Goal: Information Seeking & Learning: Learn about a topic

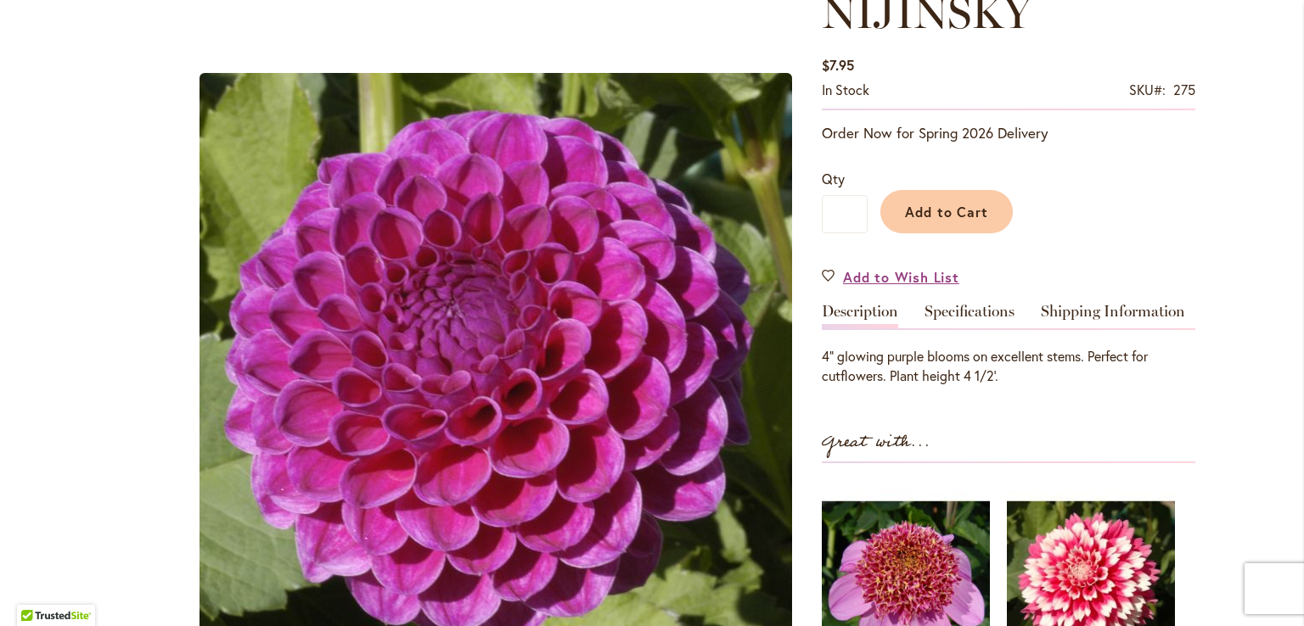
scroll to position [248, 0]
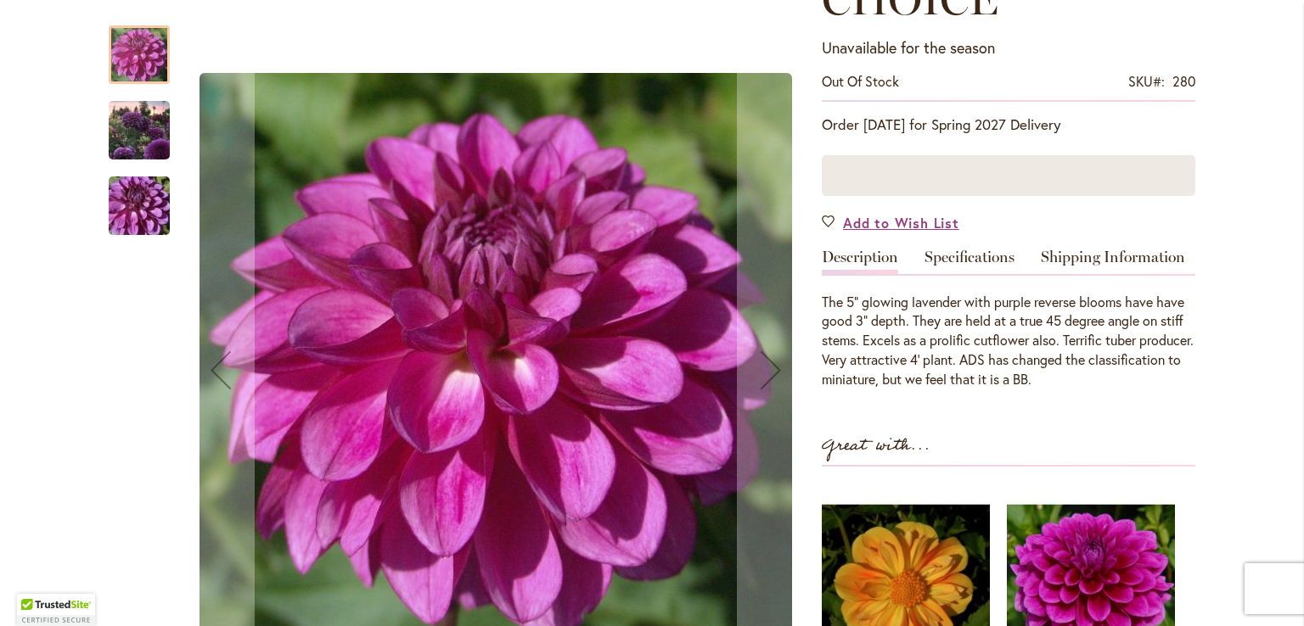
scroll to position [326, 0]
click at [123, 137] on img "TED'S CHOICE" at bounding box center [139, 131] width 122 height 92
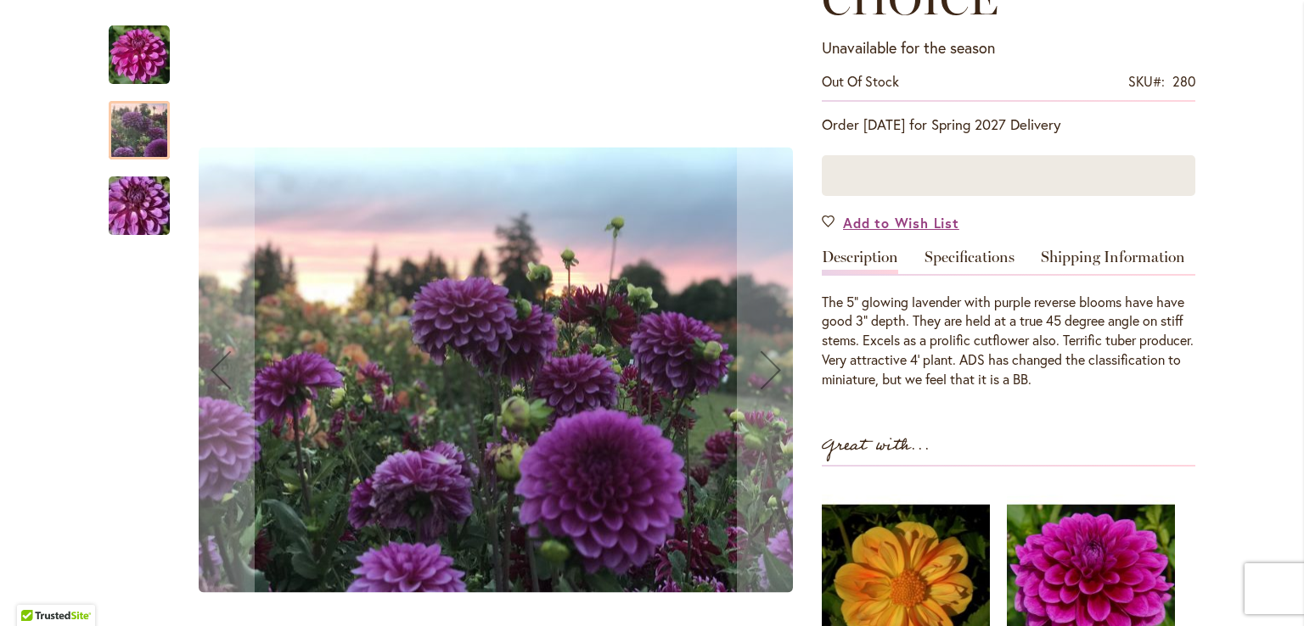
click at [125, 199] on img "TED'S CHOICE" at bounding box center [139, 206] width 122 height 81
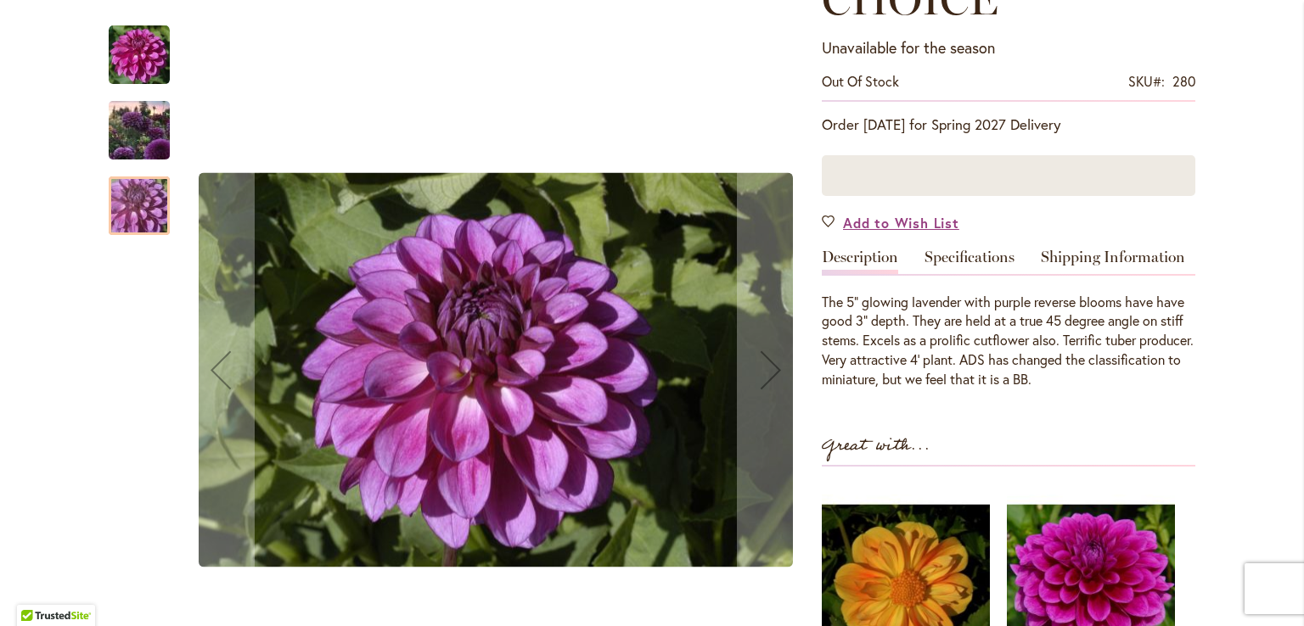
click at [138, 68] on img "TED'S CHOICE" at bounding box center [139, 55] width 61 height 61
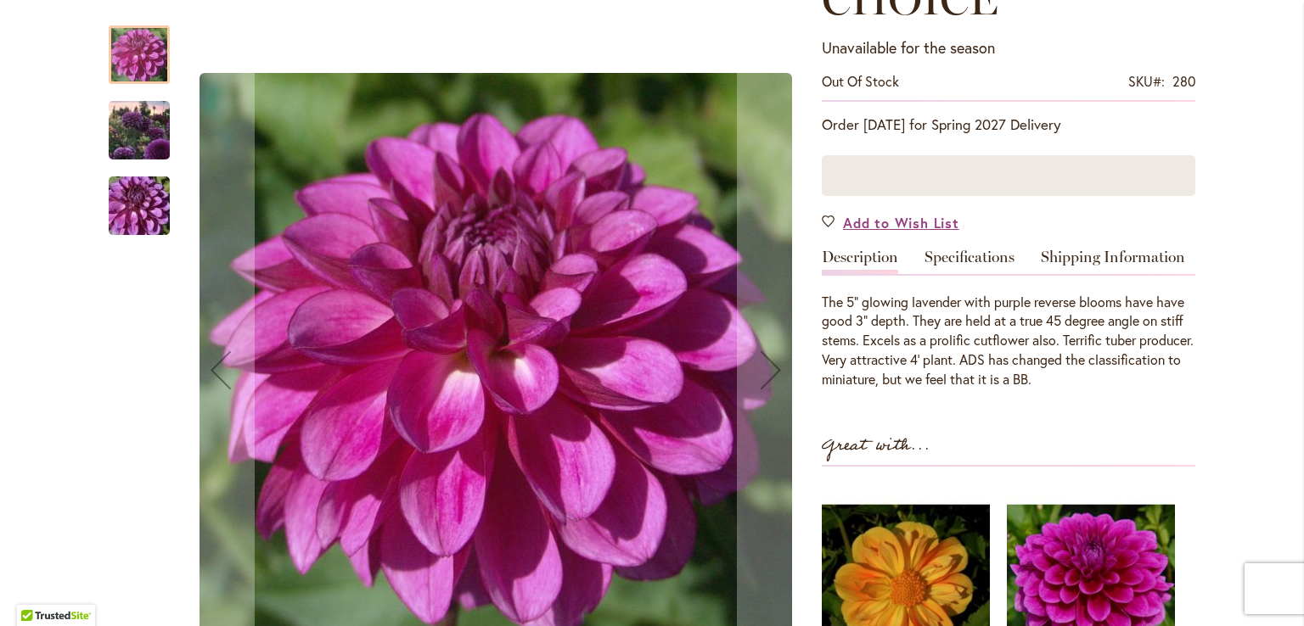
click at [127, 181] on img "TED'S CHOICE" at bounding box center [139, 206] width 122 height 81
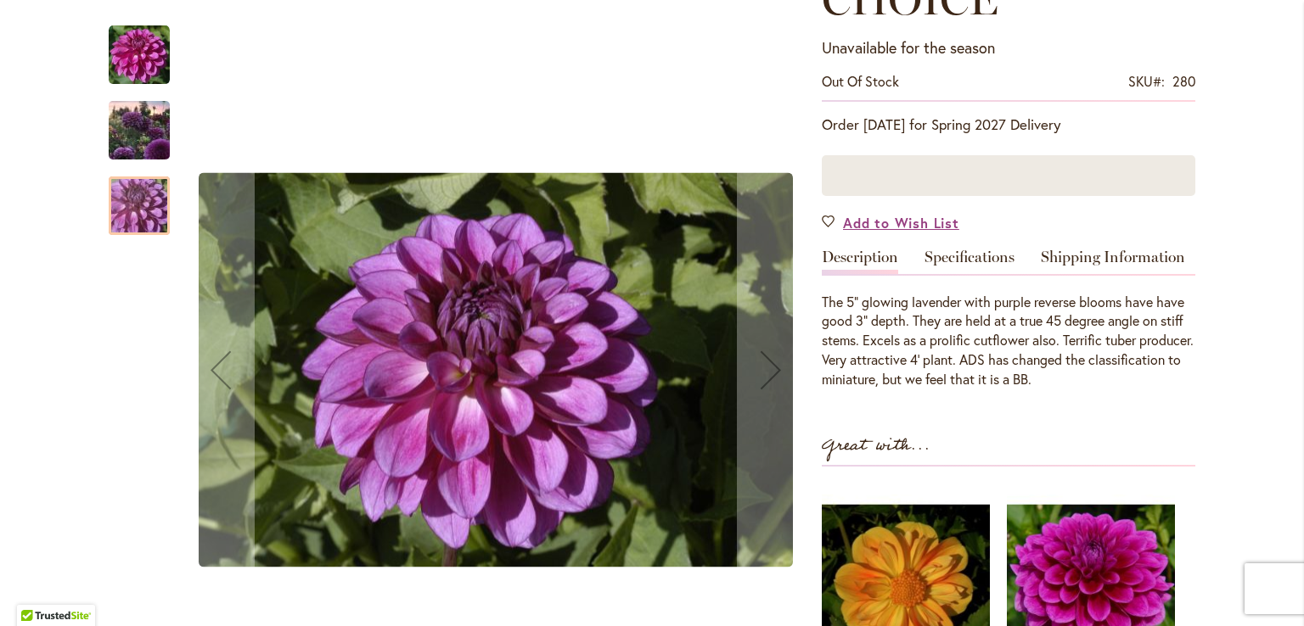
click at [132, 139] on img "TED'S CHOICE" at bounding box center [139, 131] width 122 height 92
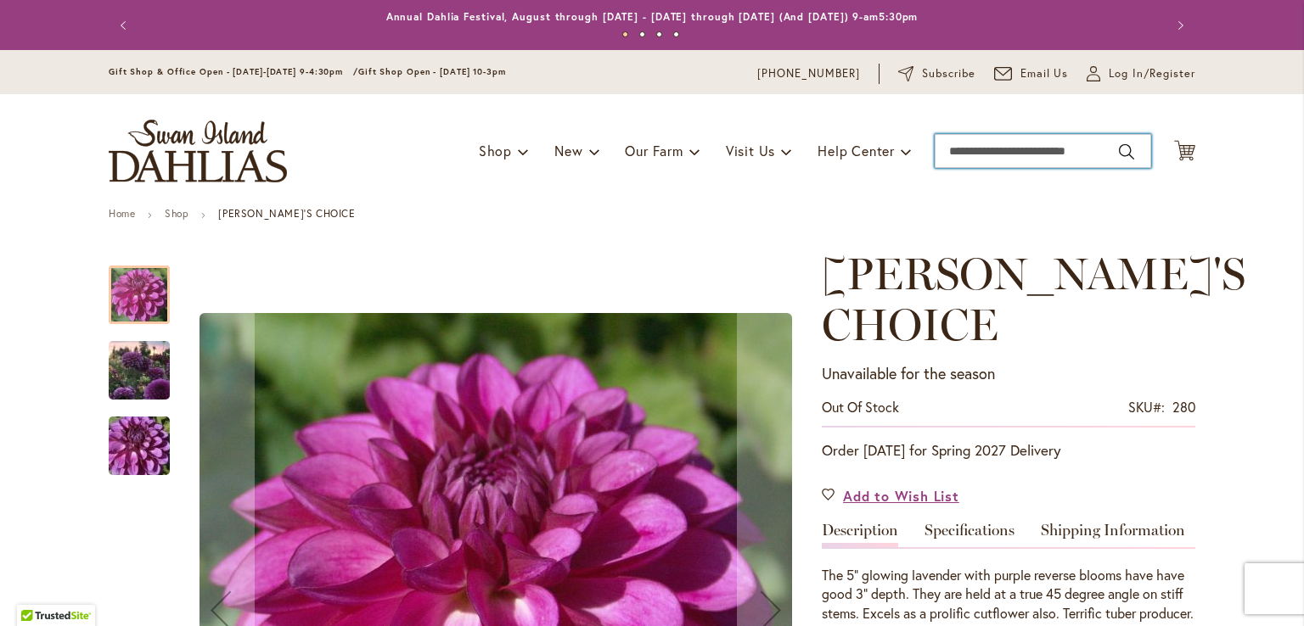
click at [1023, 147] on input "Search" at bounding box center [1043, 151] width 216 height 34
type input "**********"
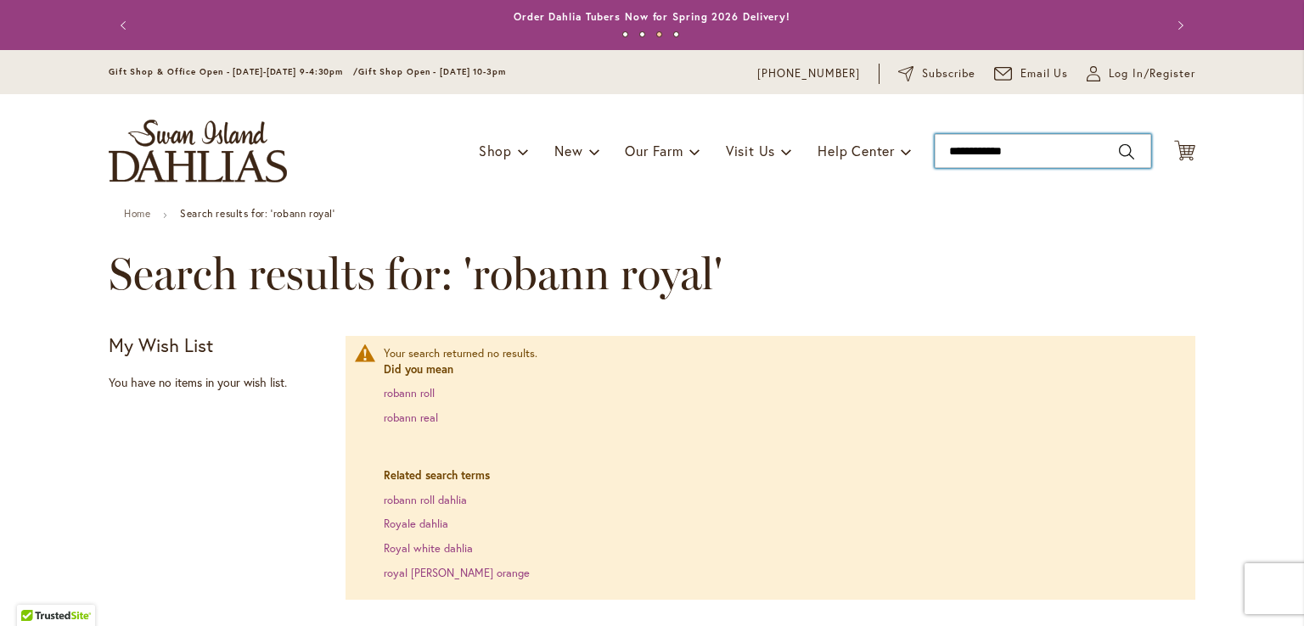
click at [1029, 143] on input "**********" at bounding box center [1043, 151] width 216 height 34
type input "*******"
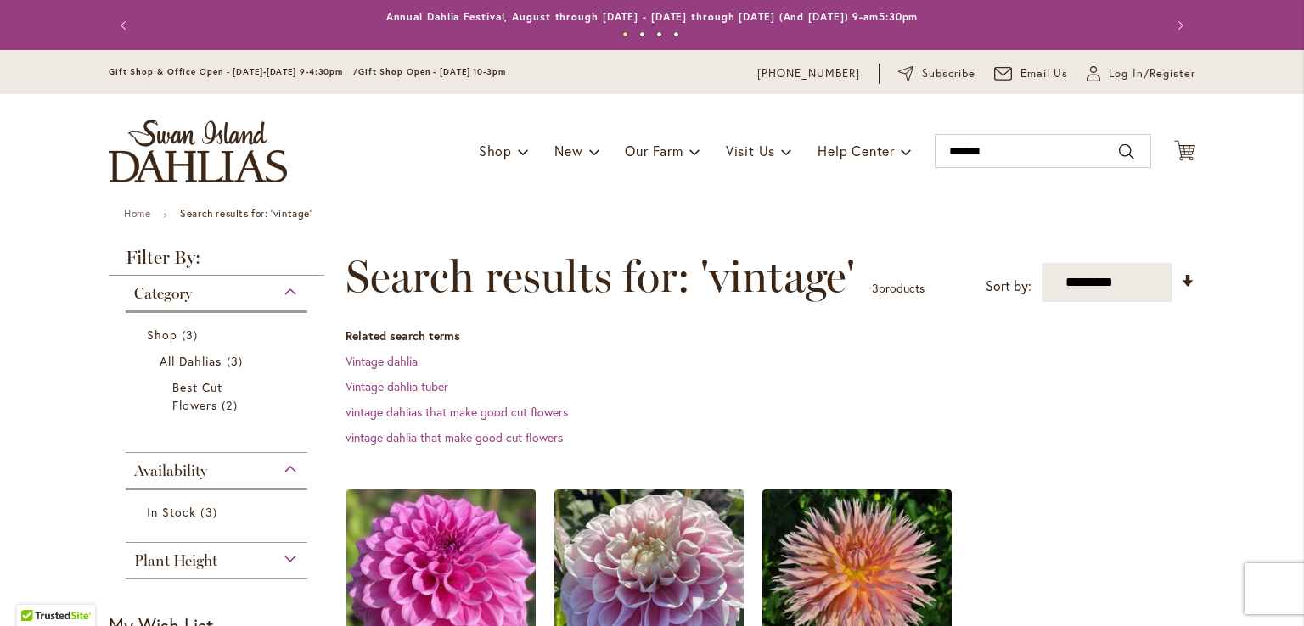
click at [465, 525] on img at bounding box center [441, 584] width 199 height 199
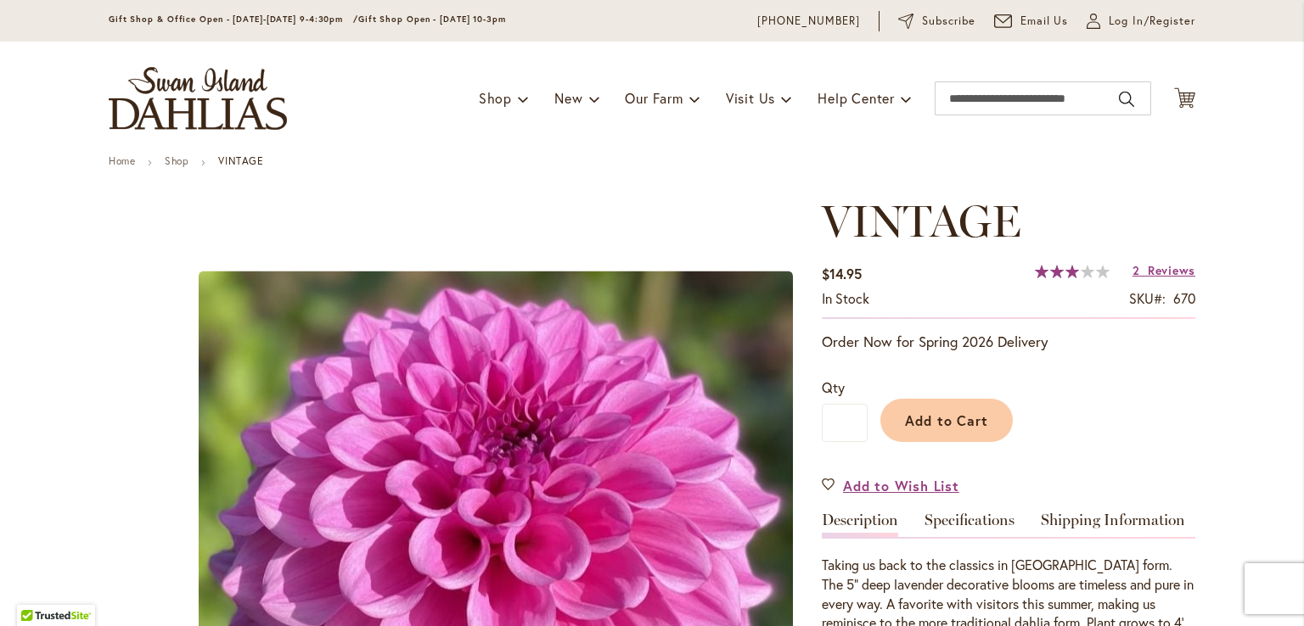
scroll to position [51, 0]
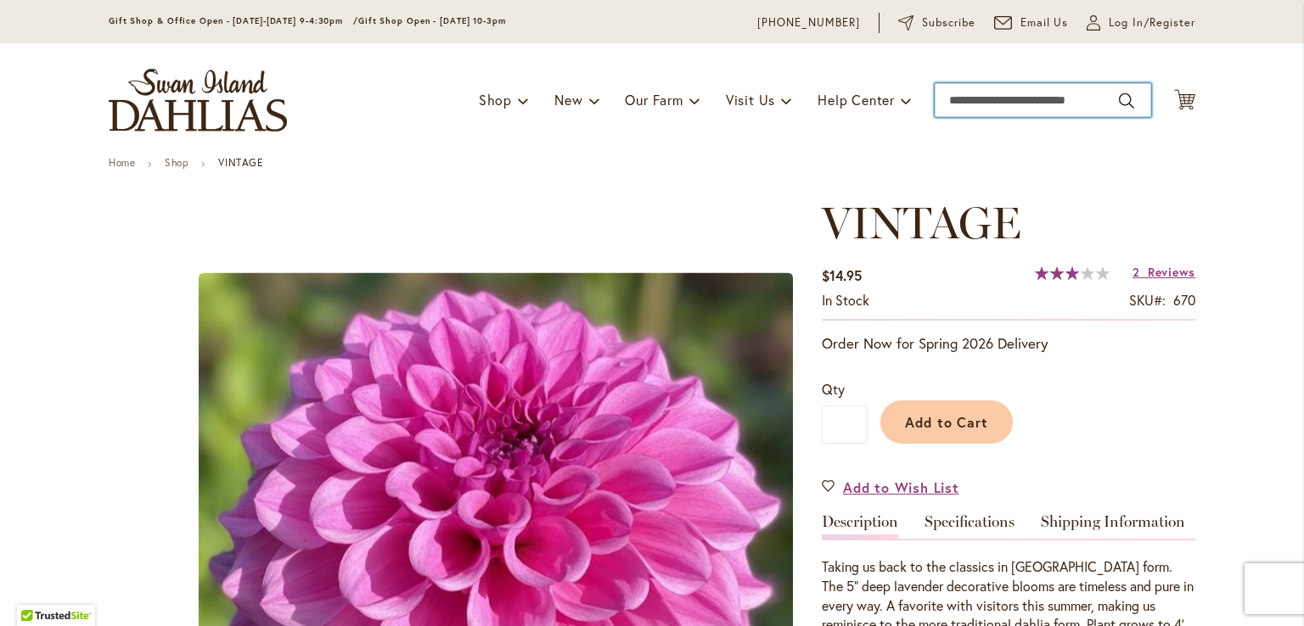
click at [981, 108] on input "Search" at bounding box center [1043, 100] width 216 height 34
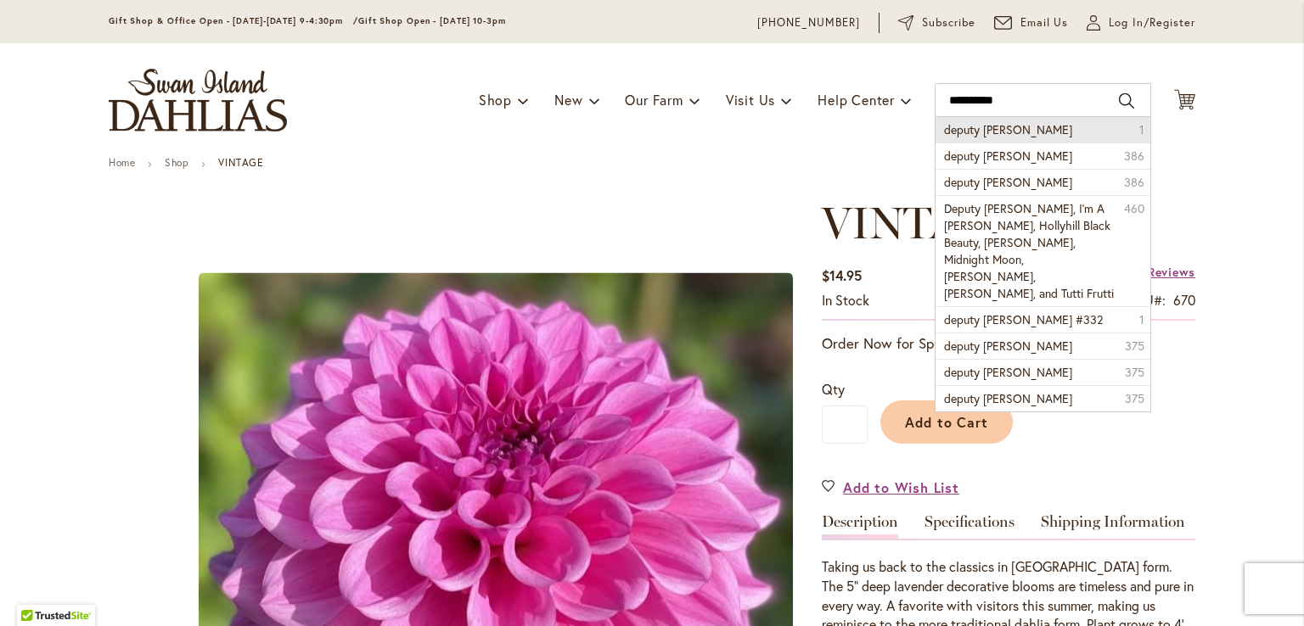
click at [979, 133] on span "deputy bob" at bounding box center [1008, 129] width 128 height 16
type input "**********"
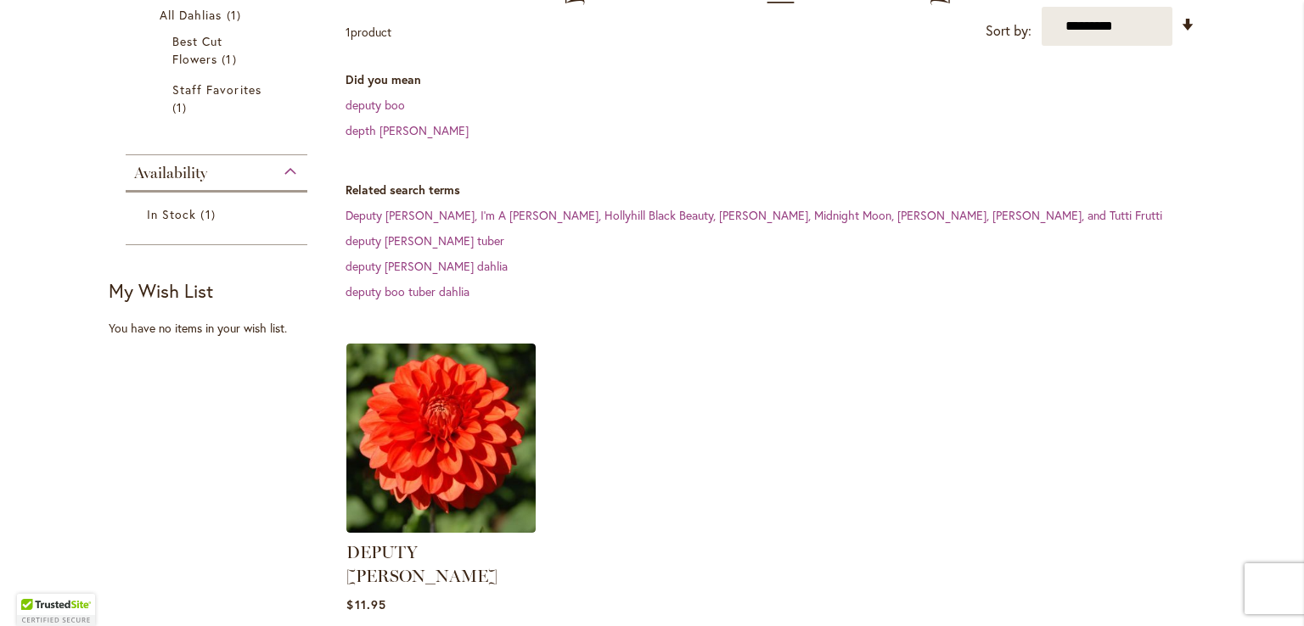
scroll to position [370, 0]
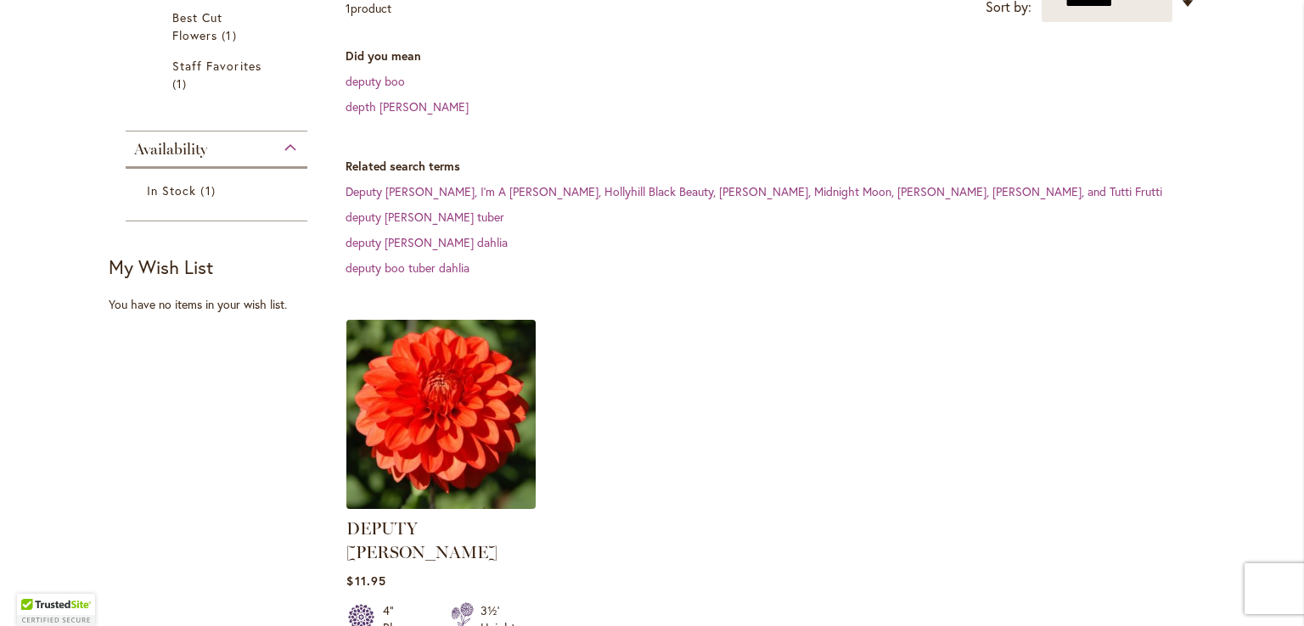
click at [487, 338] on img at bounding box center [441, 415] width 199 height 199
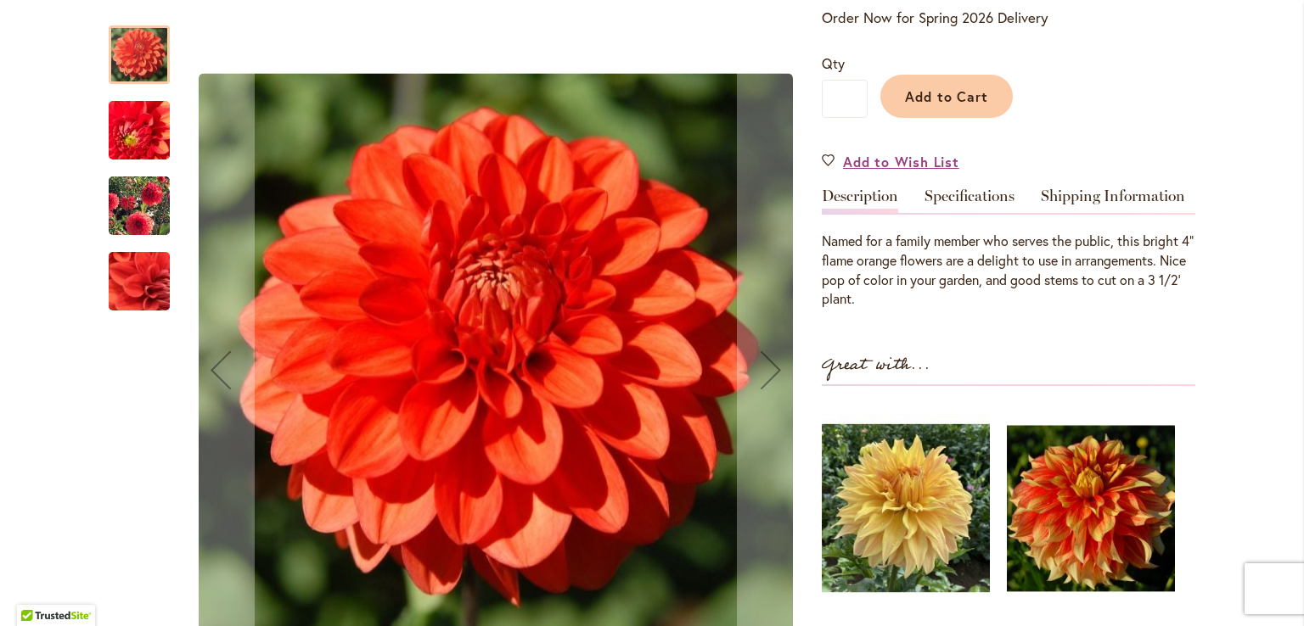
scroll to position [434, 0]
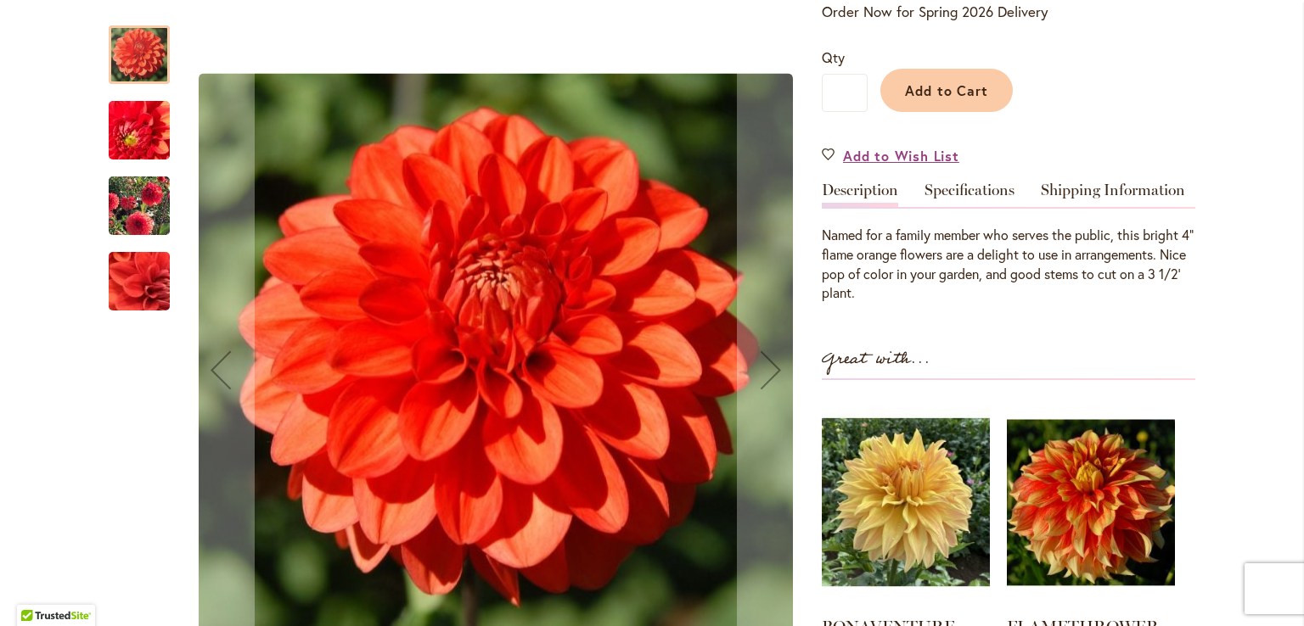
click at [104, 219] on img "DEPUTY BOB" at bounding box center [139, 206] width 122 height 97
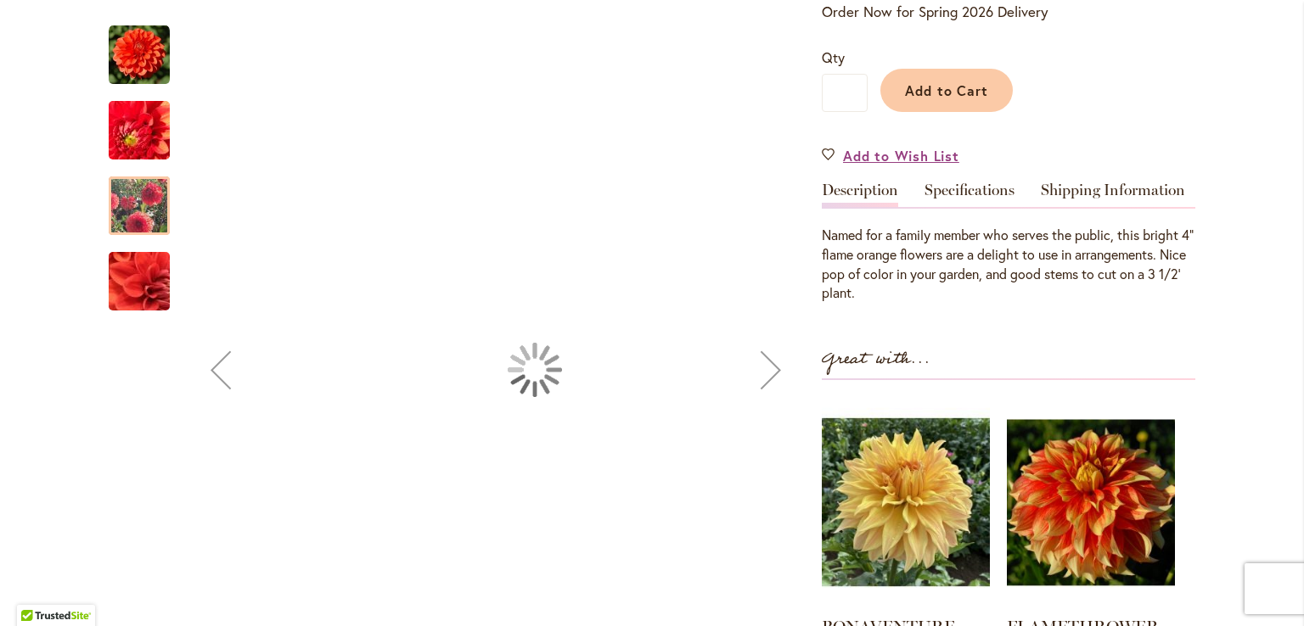
click at [121, 215] on div at bounding box center [139, 206] width 61 height 59
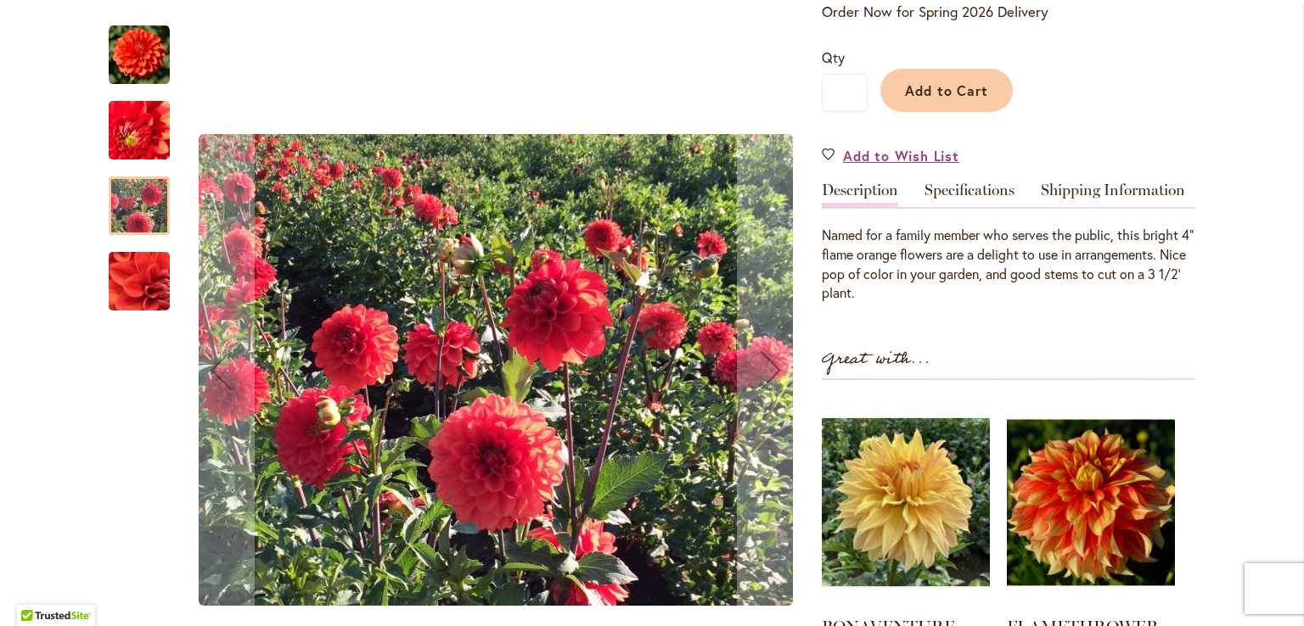
click at [119, 262] on img "DEPUTY BOB" at bounding box center [139, 281] width 121 height 117
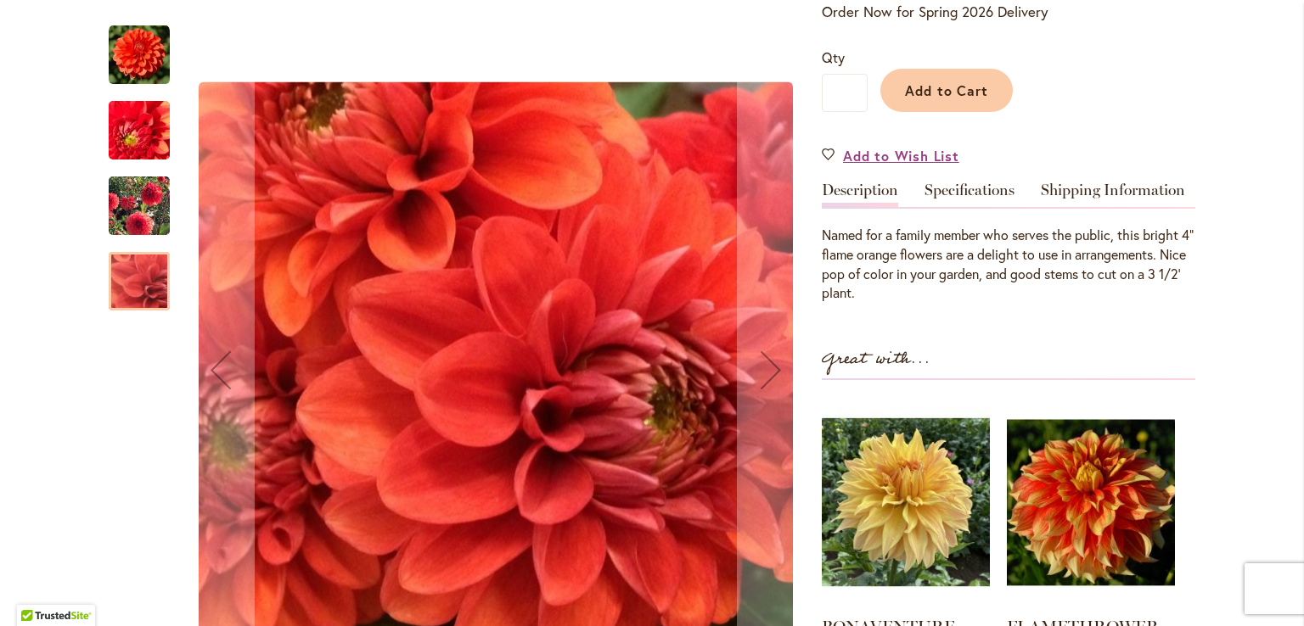
click at [132, 69] on img "DEPUTY BOB" at bounding box center [139, 55] width 61 height 61
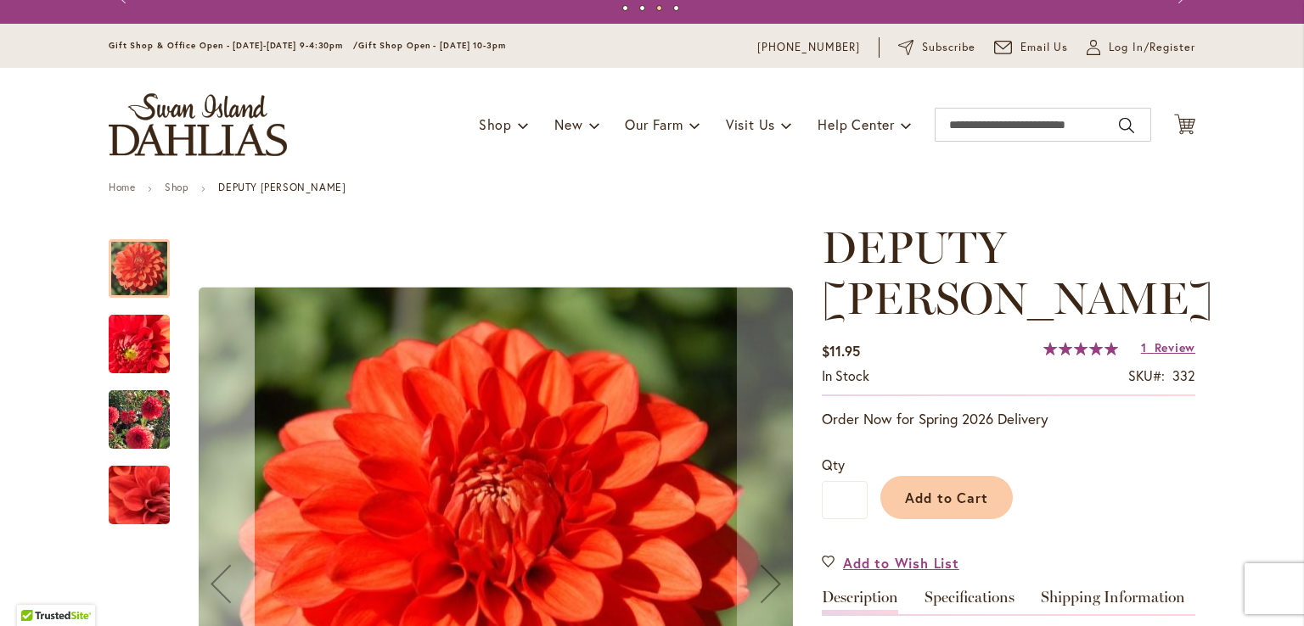
scroll to position [0, 0]
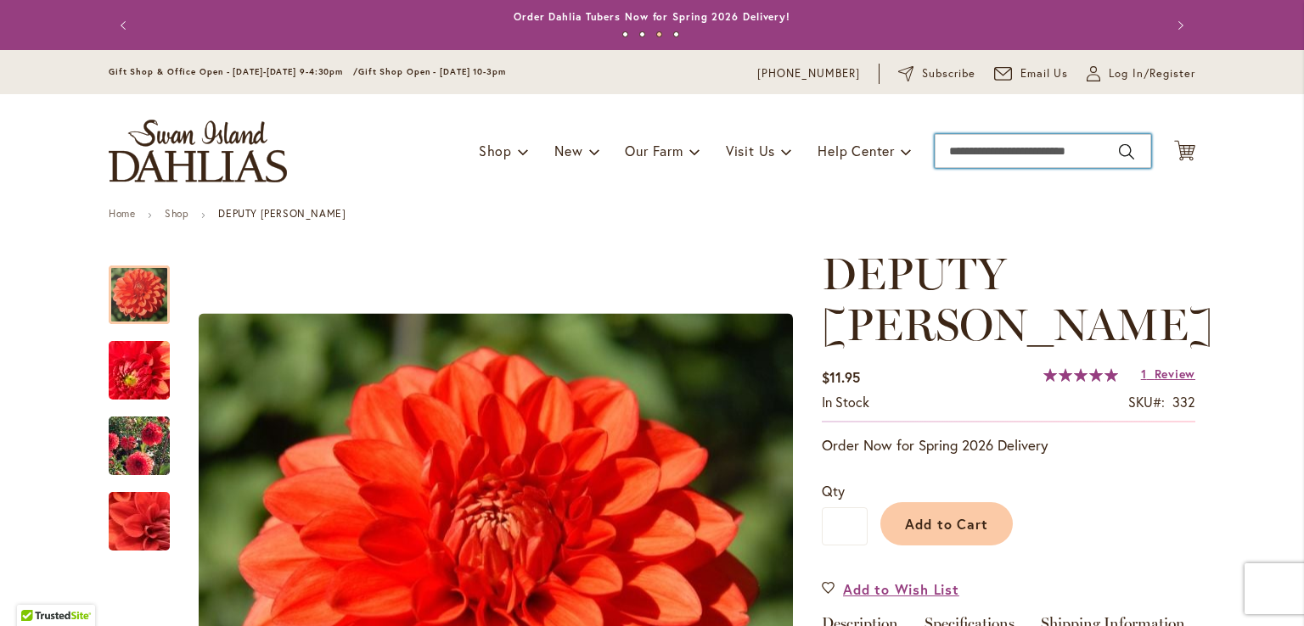
click at [988, 154] on input "Search" at bounding box center [1043, 151] width 216 height 34
type input "**********"
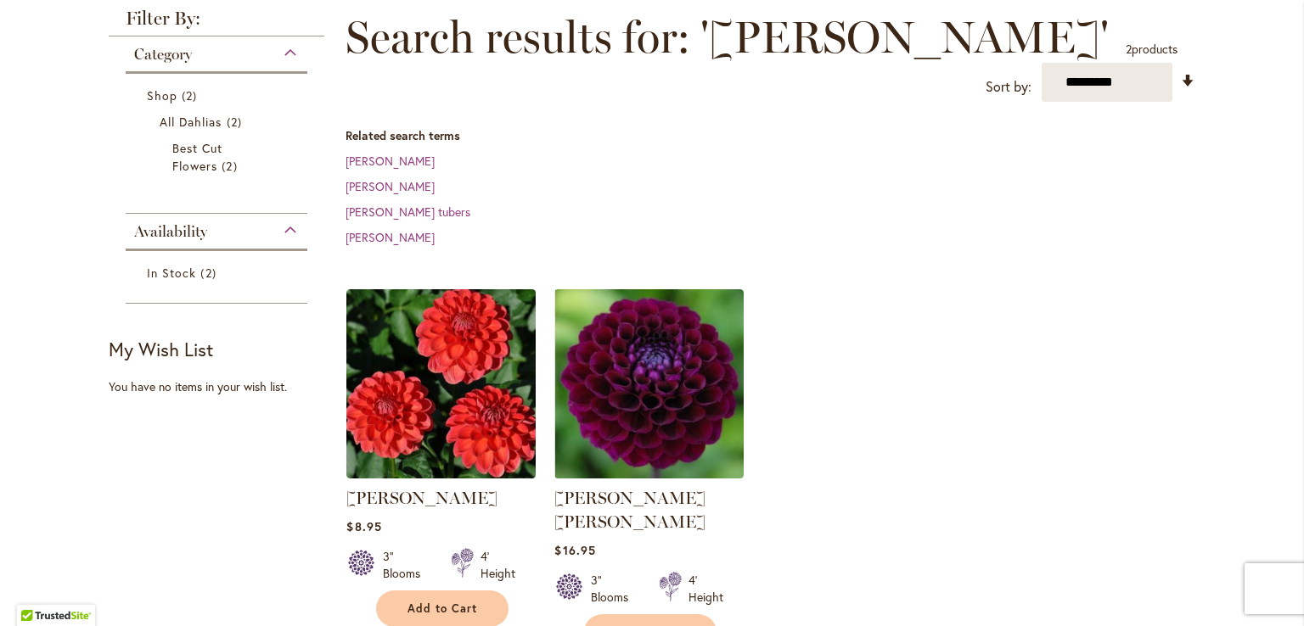
scroll to position [241, 0]
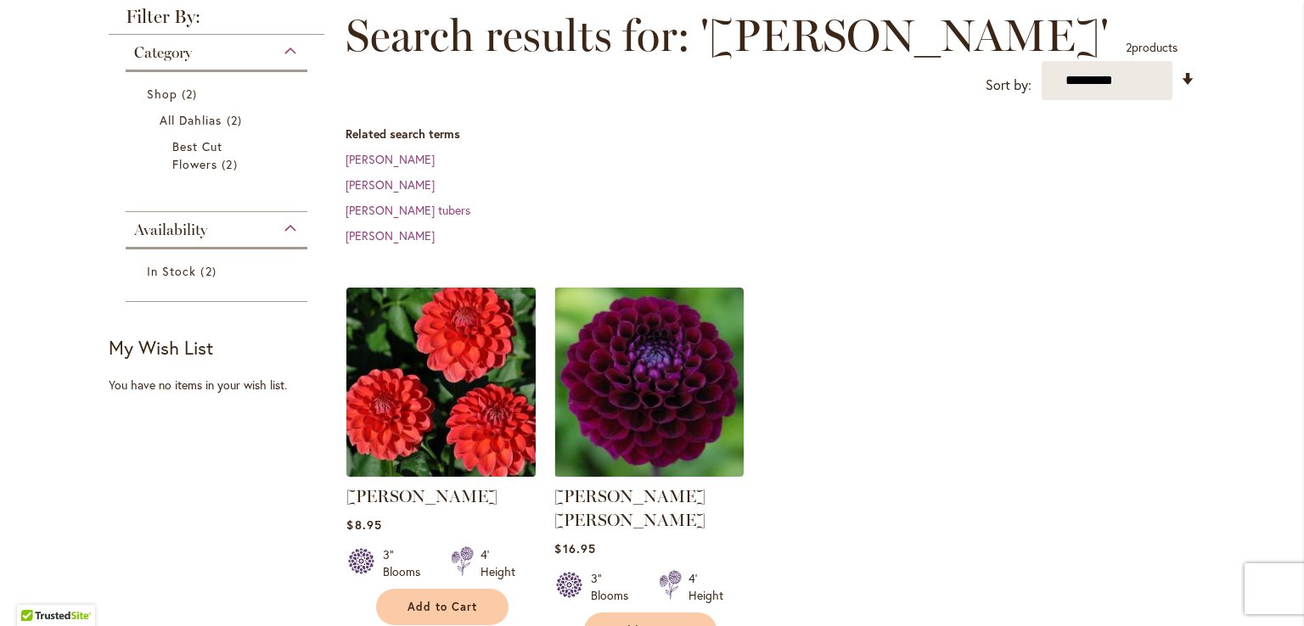
click at [413, 409] on img at bounding box center [441, 383] width 199 height 199
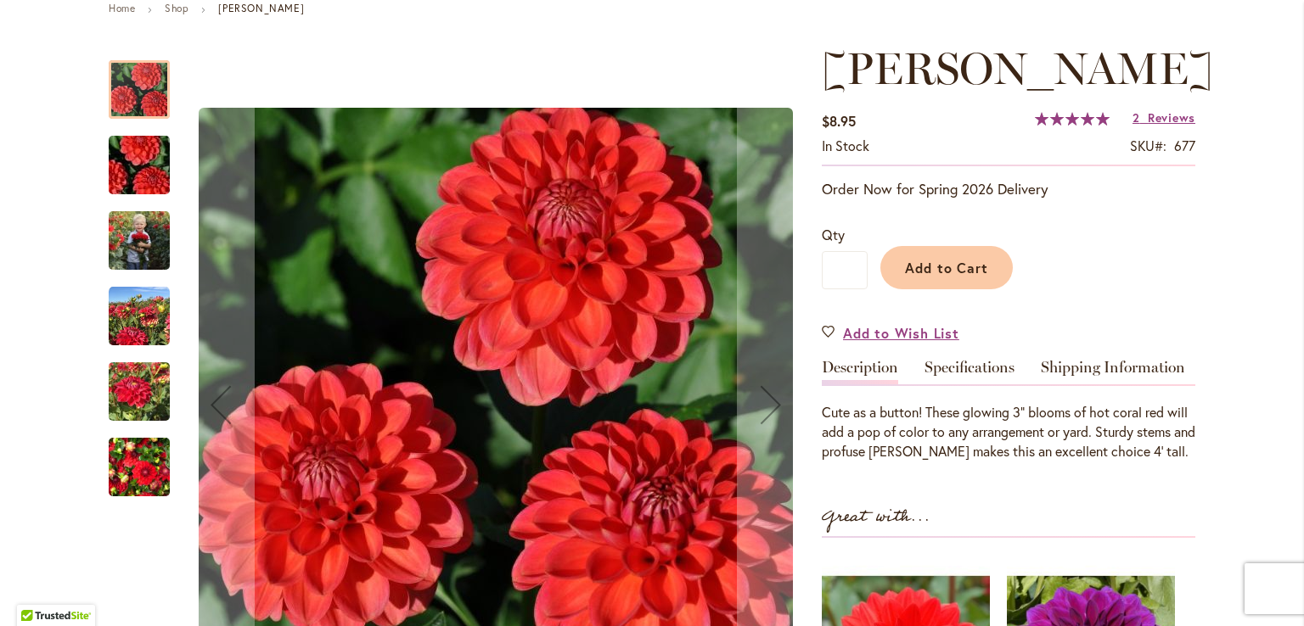
scroll to position [221, 0]
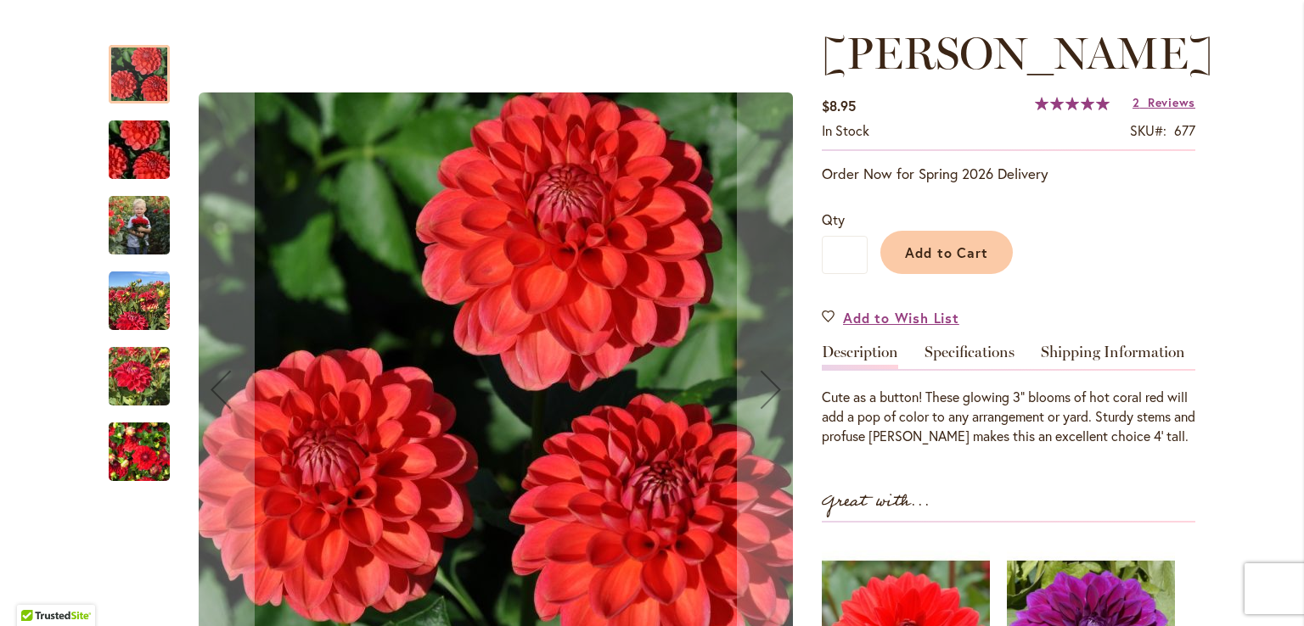
click at [134, 232] on img "BENJAMIN MATTHEW" at bounding box center [139, 225] width 61 height 76
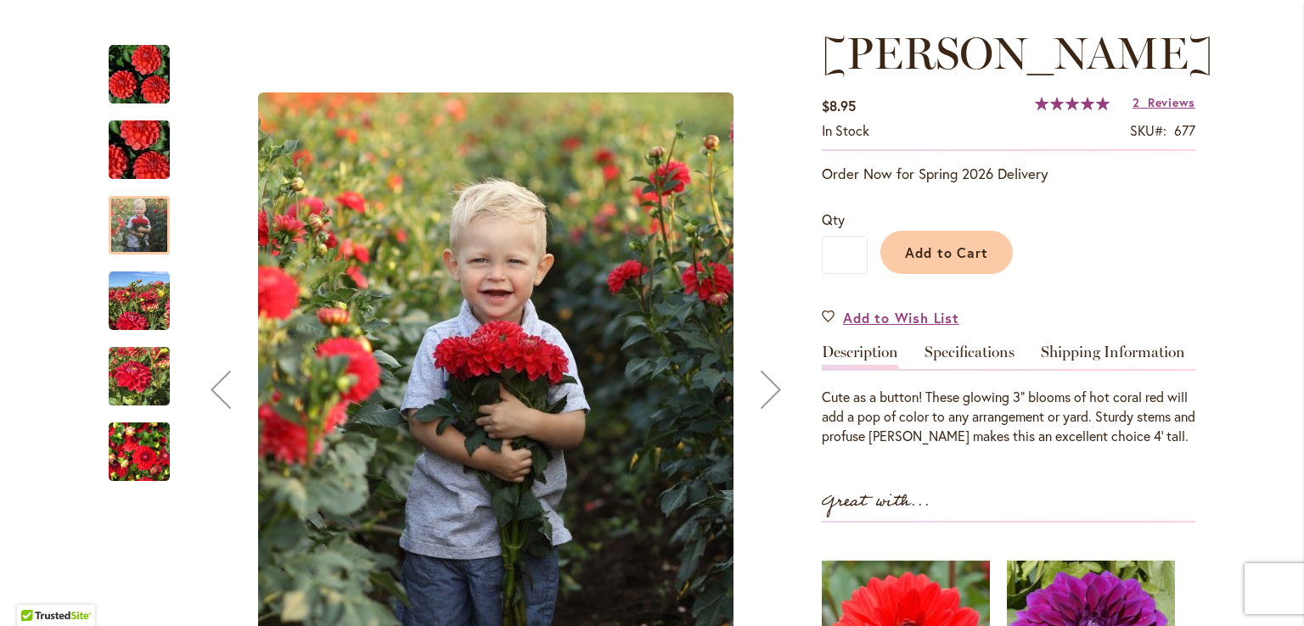
click at [135, 290] on img "BENJAMIN MATTHEW" at bounding box center [139, 301] width 61 height 61
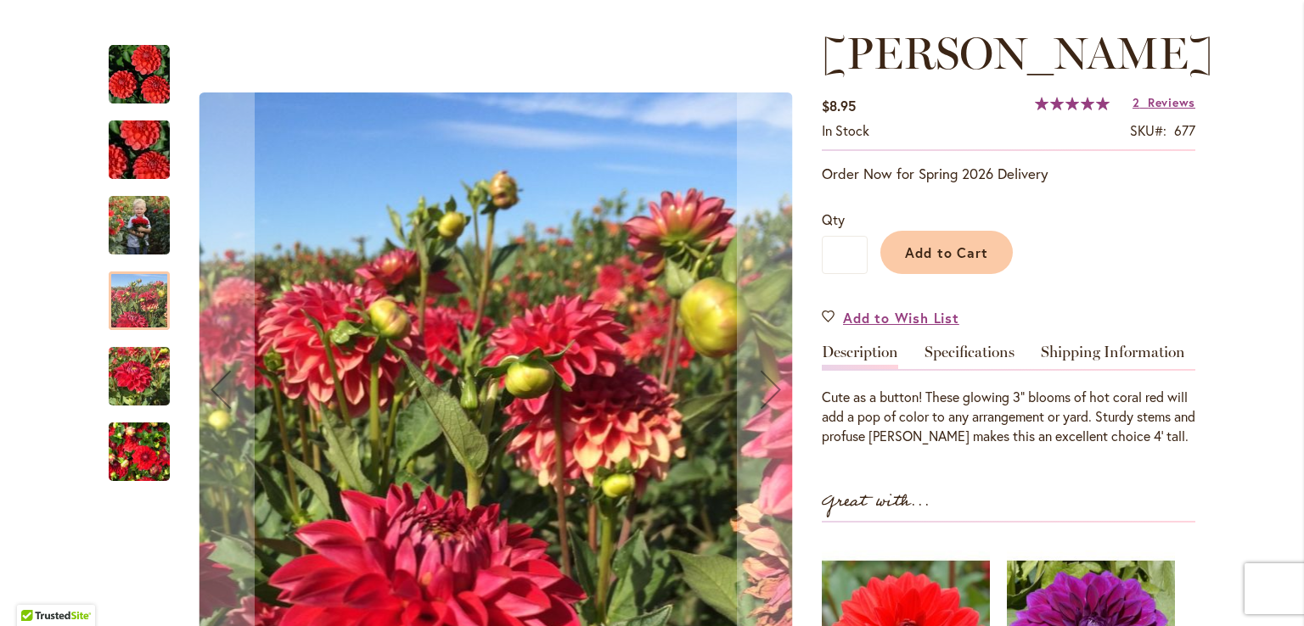
click at [138, 378] on img "BENJAMIN MATTHEW" at bounding box center [139, 376] width 61 height 81
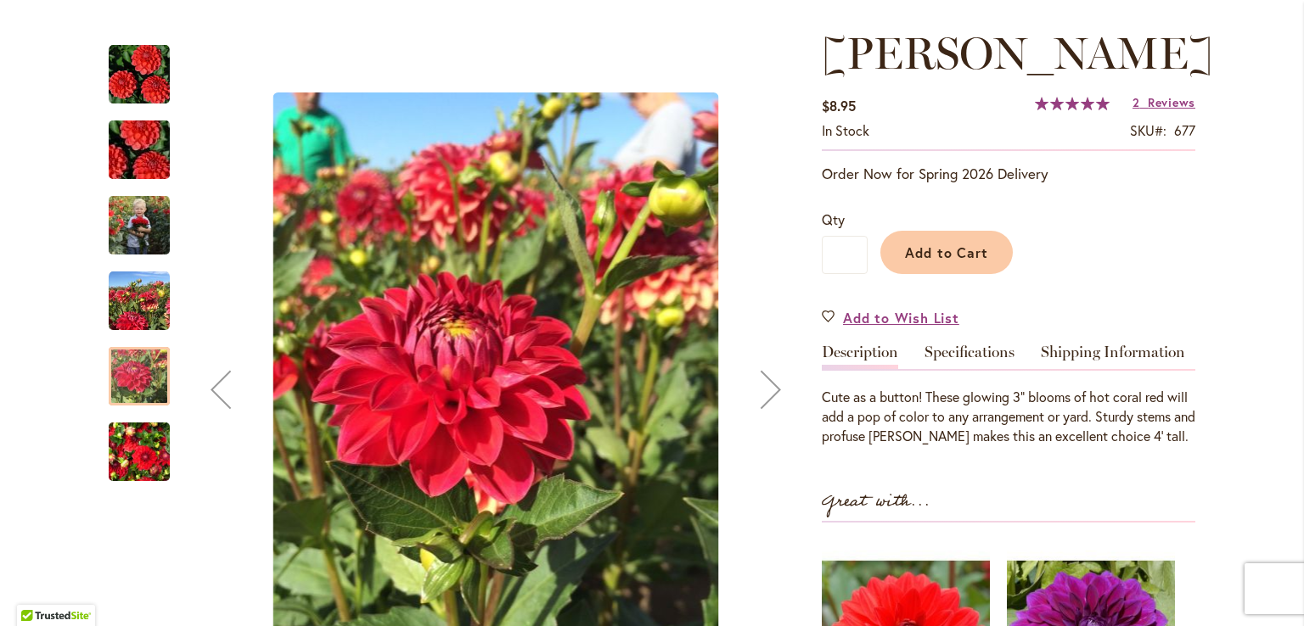
click at [129, 442] on img "BENJAMIN MATTHEW" at bounding box center [139, 452] width 61 height 81
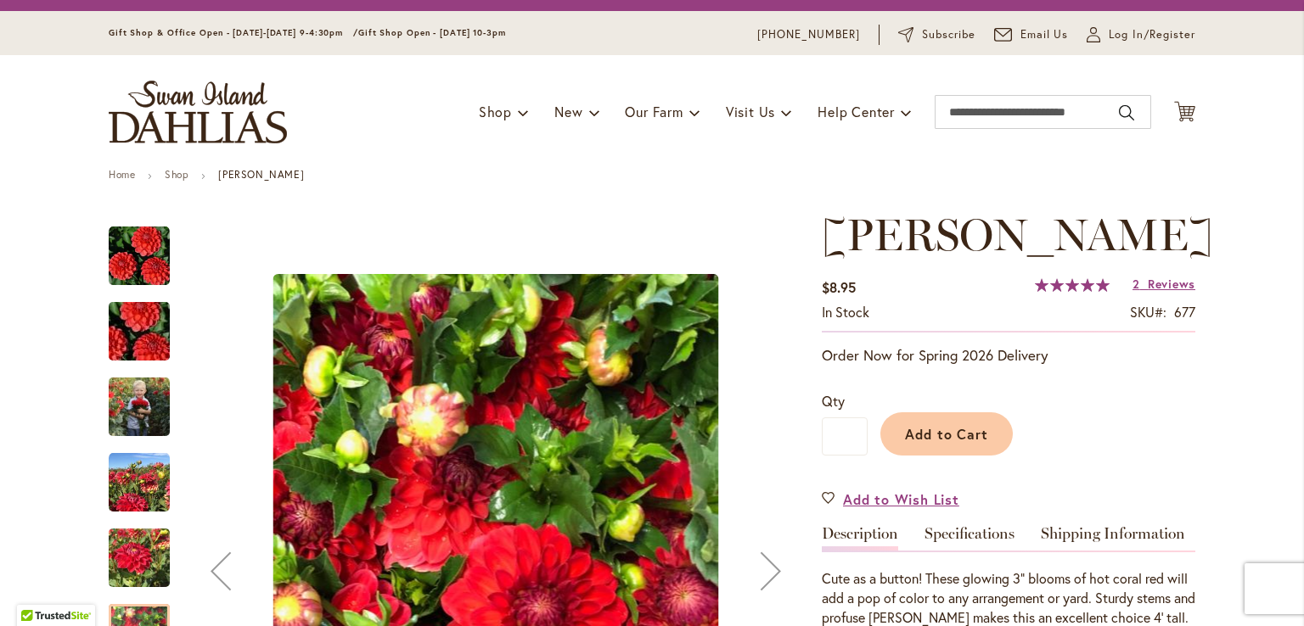
scroll to position [0, 0]
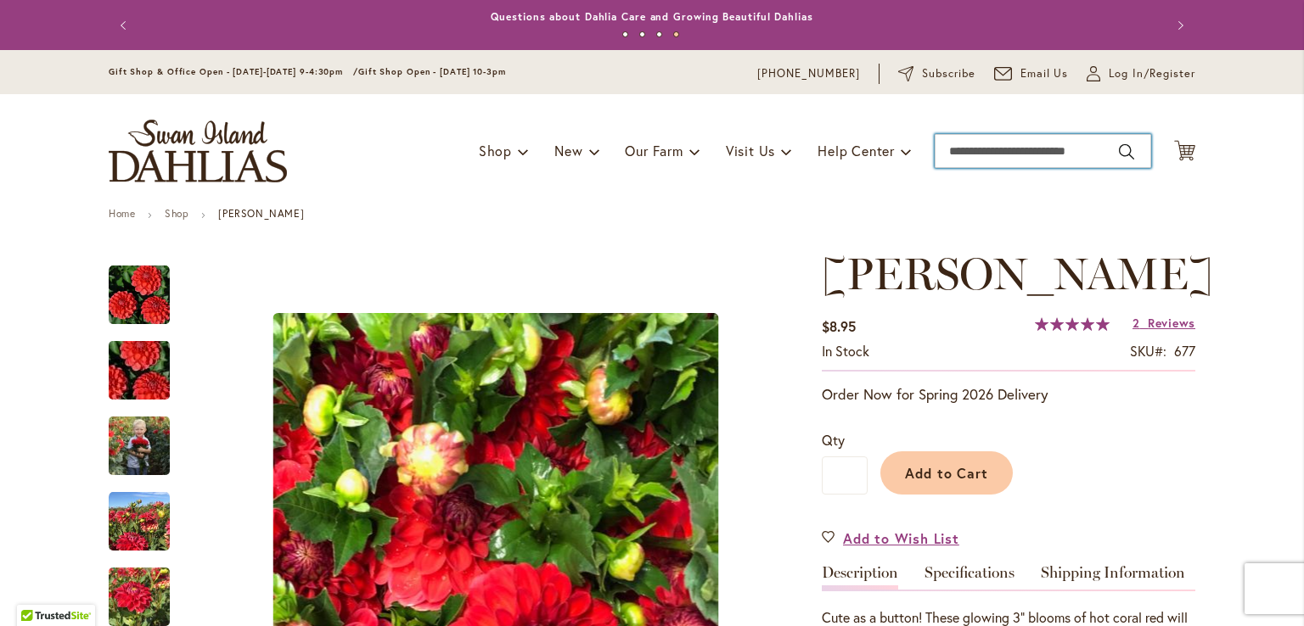
click at [983, 147] on input "Search" at bounding box center [1043, 151] width 216 height 34
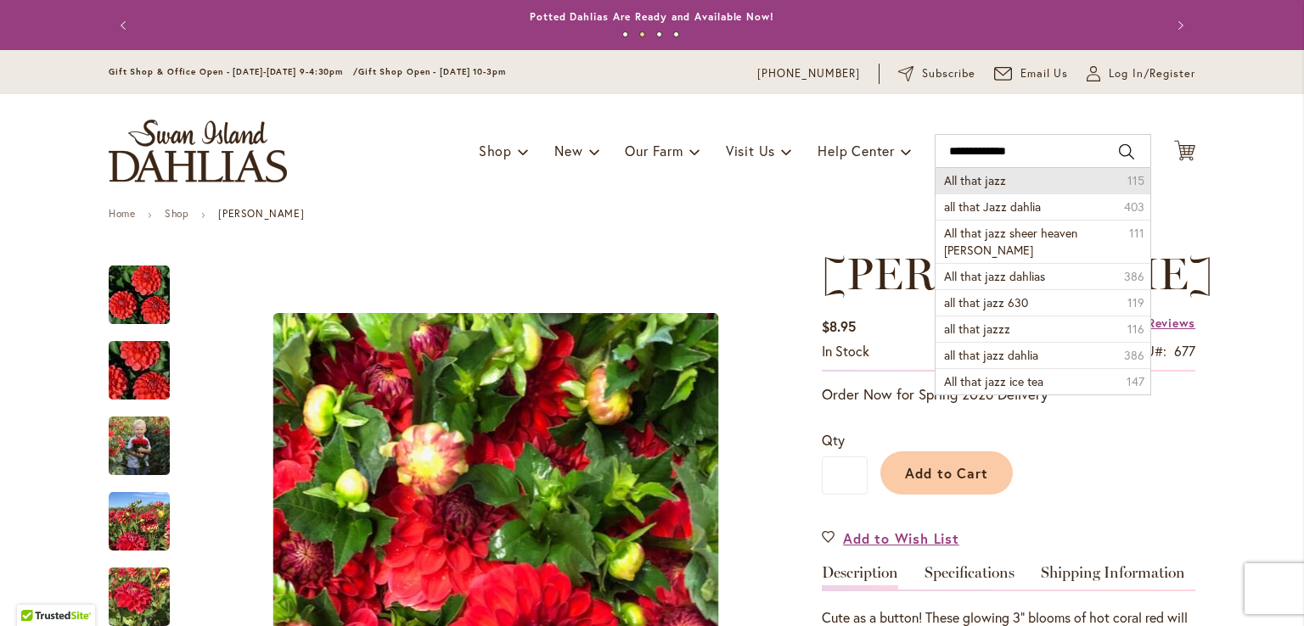
click at [1000, 183] on li "All that jazz 115" at bounding box center [1042, 180] width 215 height 25
type input "**********"
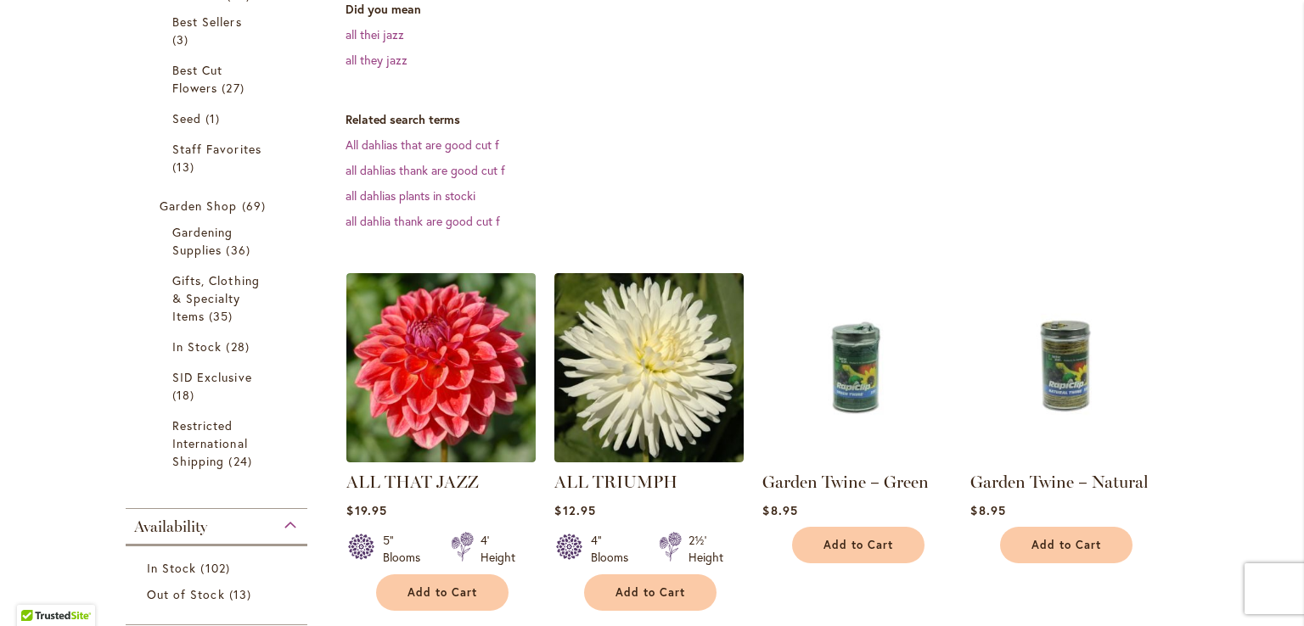
scroll to position [369, 0]
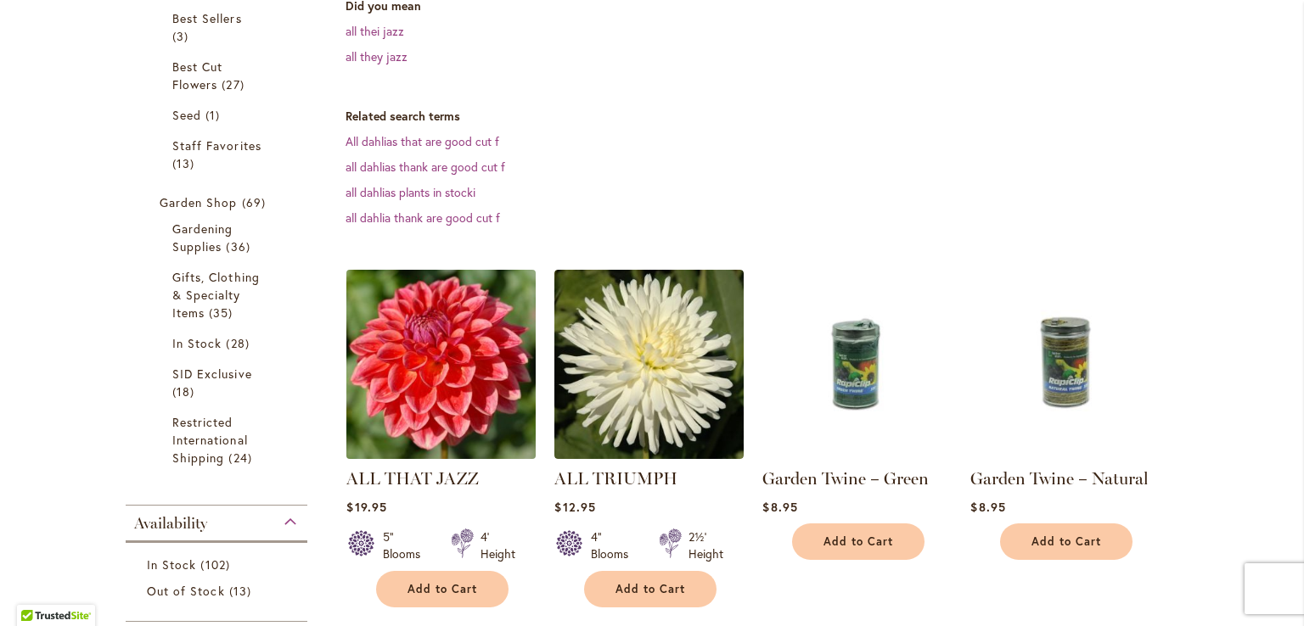
click at [465, 398] on img at bounding box center [441, 365] width 199 height 199
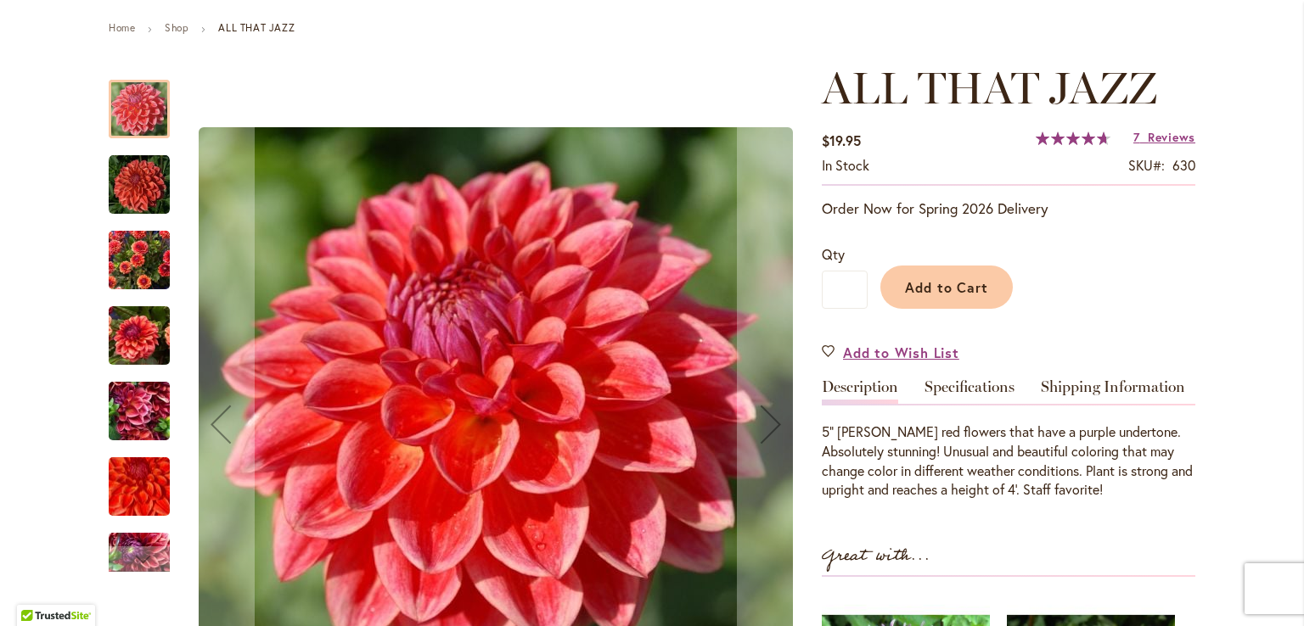
scroll to position [187, 0]
click at [143, 179] on img "ALL THAT JAZZ" at bounding box center [139, 184] width 61 height 61
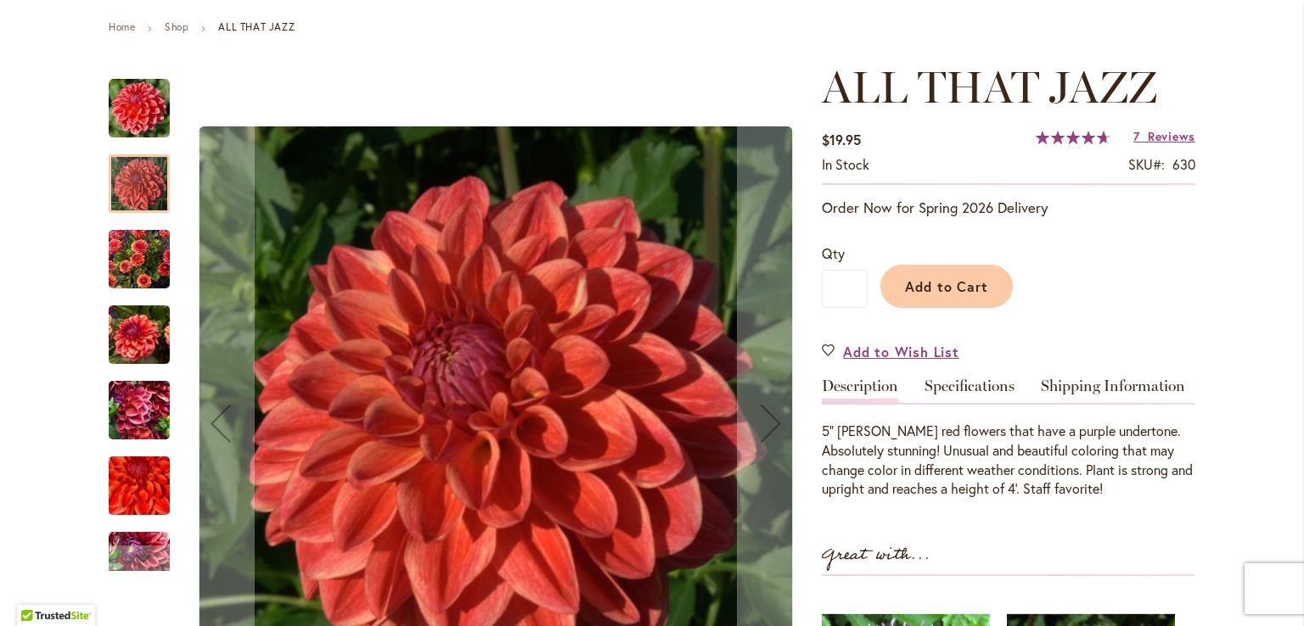
click at [144, 272] on img "ALL THAT JAZZ" at bounding box center [139, 259] width 61 height 81
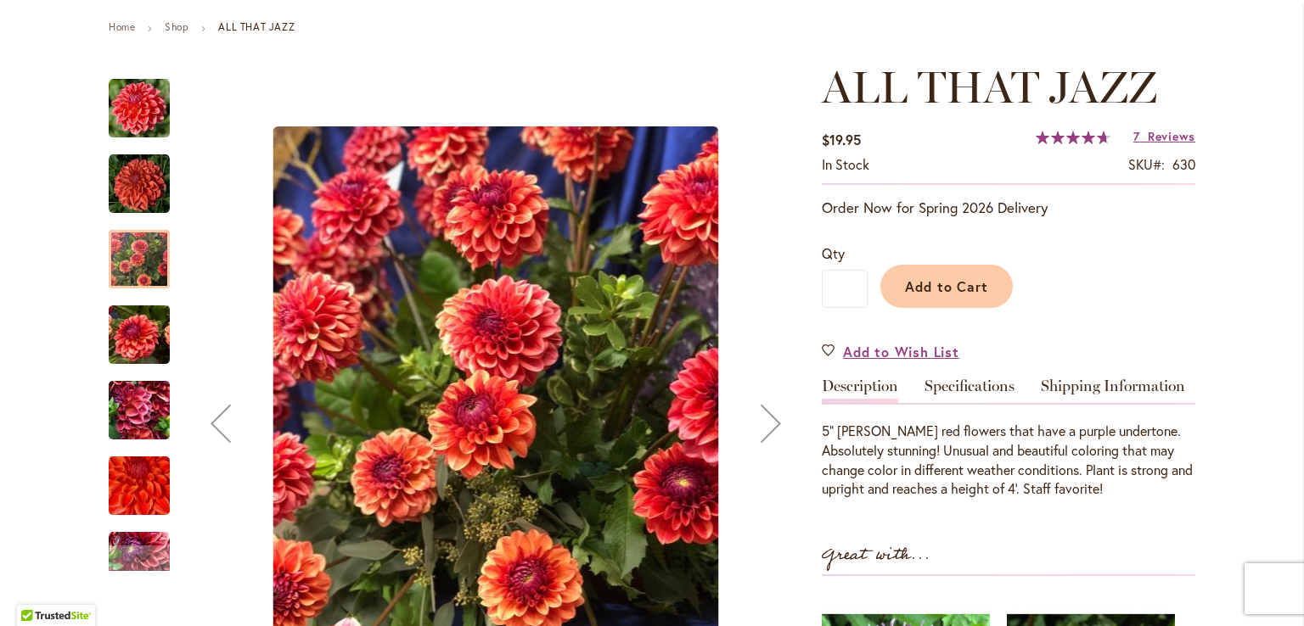
click at [153, 401] on img "ALL THAT JAZZ" at bounding box center [139, 410] width 61 height 81
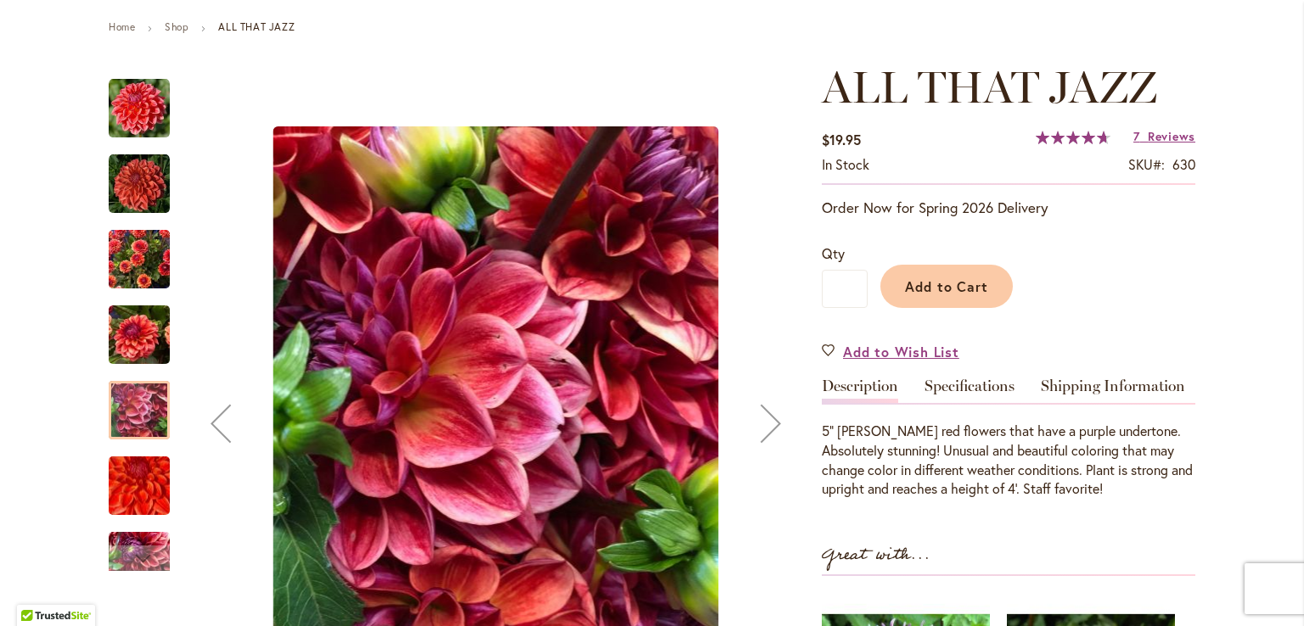
click at [147, 543] on img "ALL THAT JAZZ" at bounding box center [139, 561] width 61 height 81
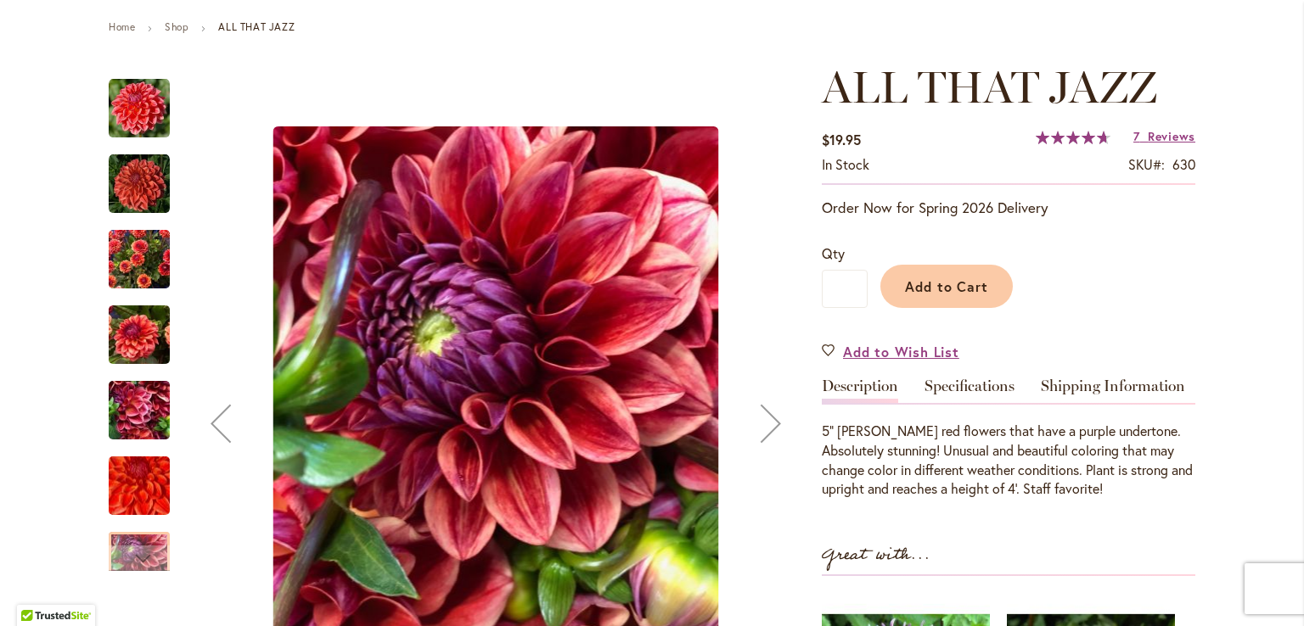
click at [145, 477] on img "ALL THAT JAZZ" at bounding box center [139, 486] width 122 height 110
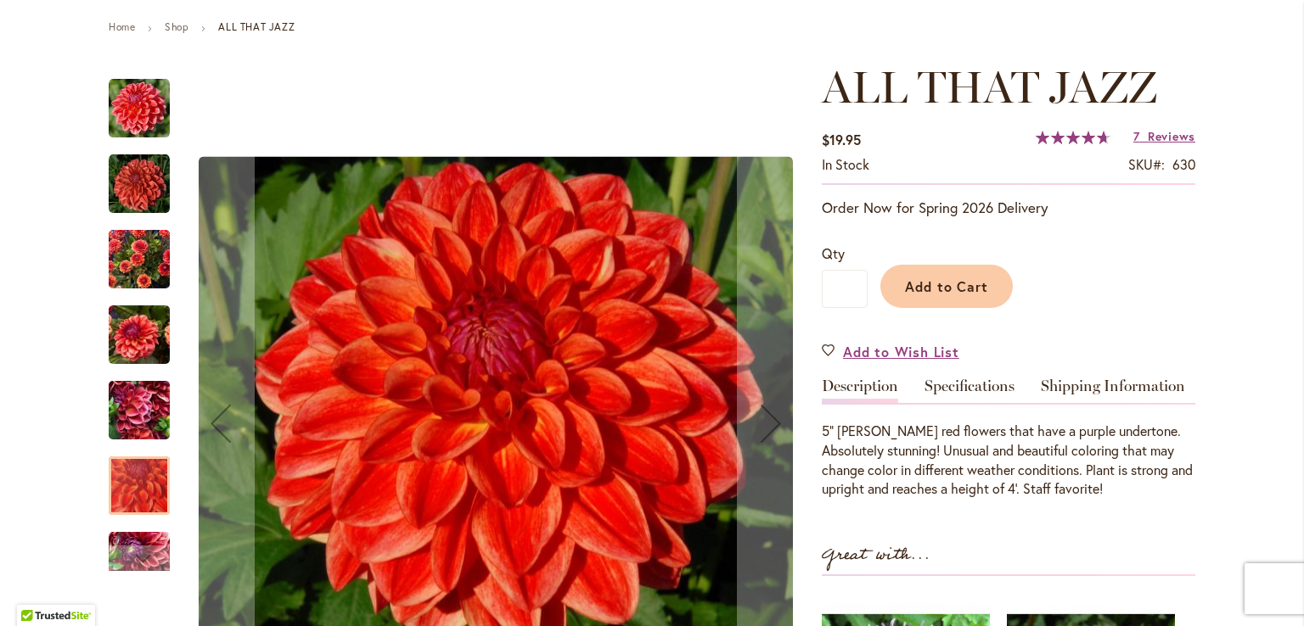
click at [143, 424] on img "ALL THAT JAZZ" at bounding box center [139, 410] width 61 height 81
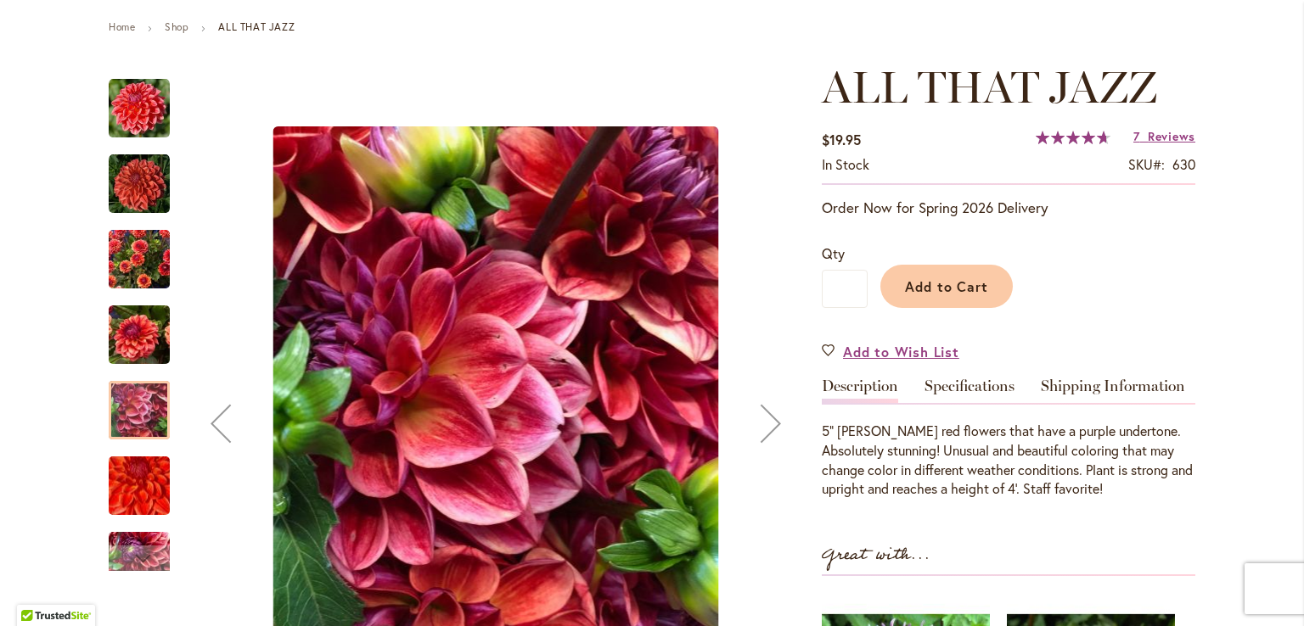
click at [138, 354] on img "ALL THAT JAZZ" at bounding box center [139, 335] width 61 height 81
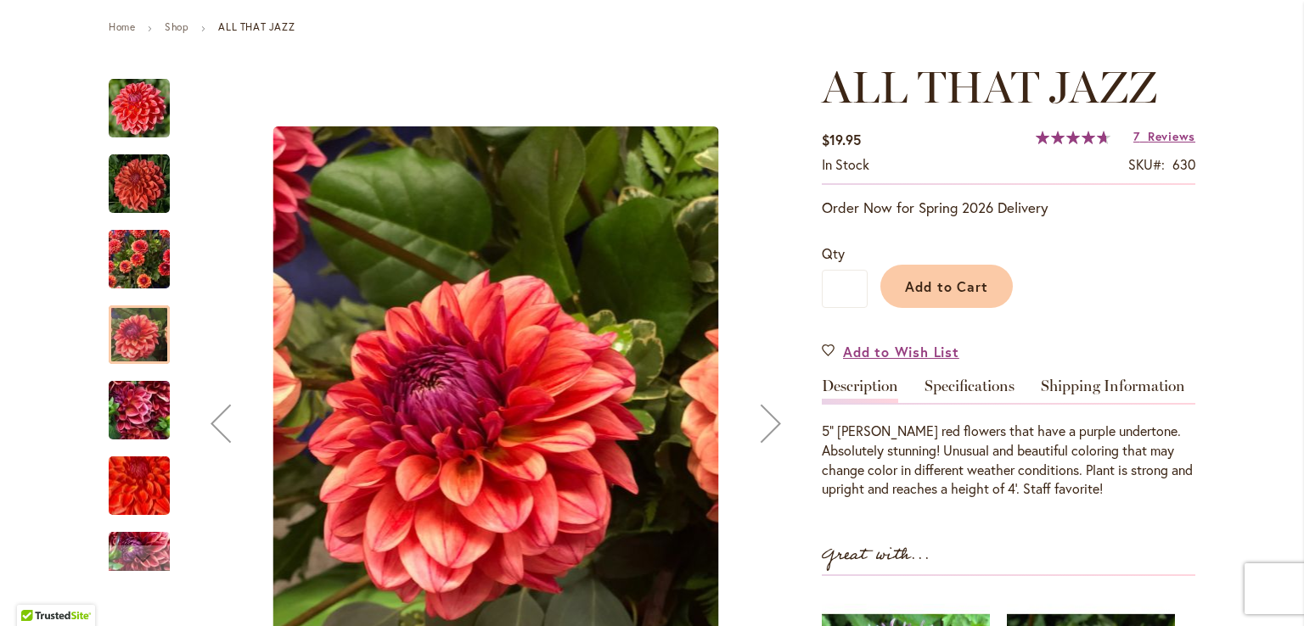
click at [137, 269] on img "ALL THAT JAZZ" at bounding box center [139, 259] width 61 height 81
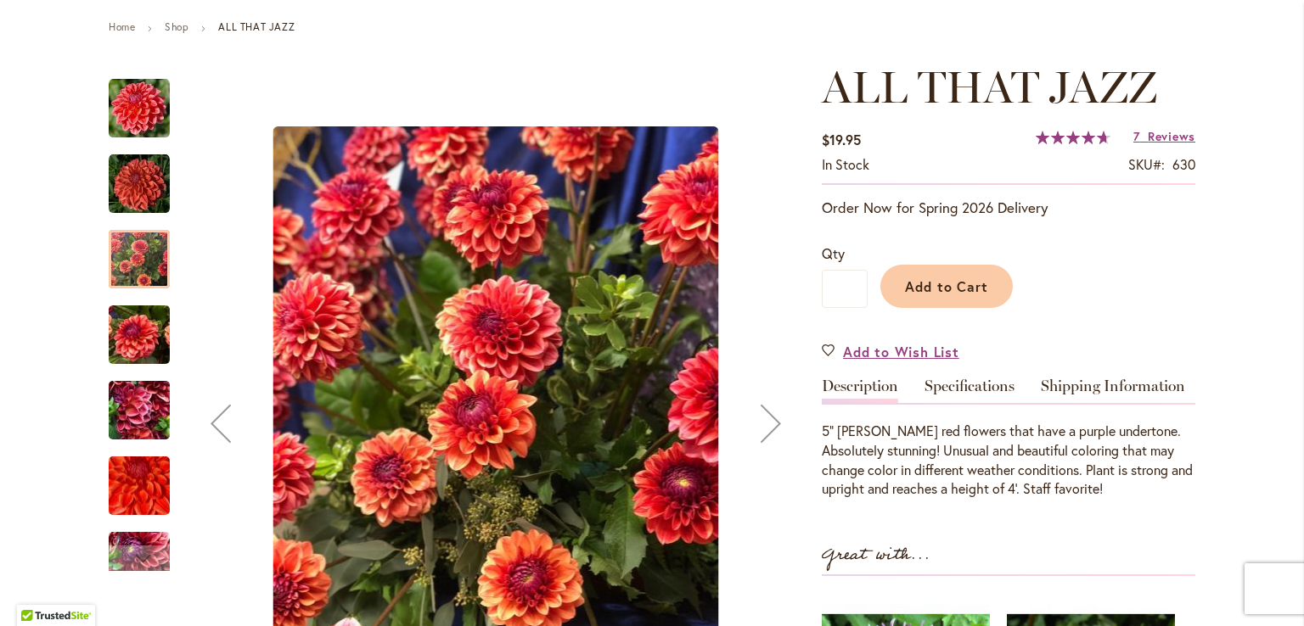
click at [144, 122] on img "ALL THAT JAZZ" at bounding box center [139, 108] width 61 height 61
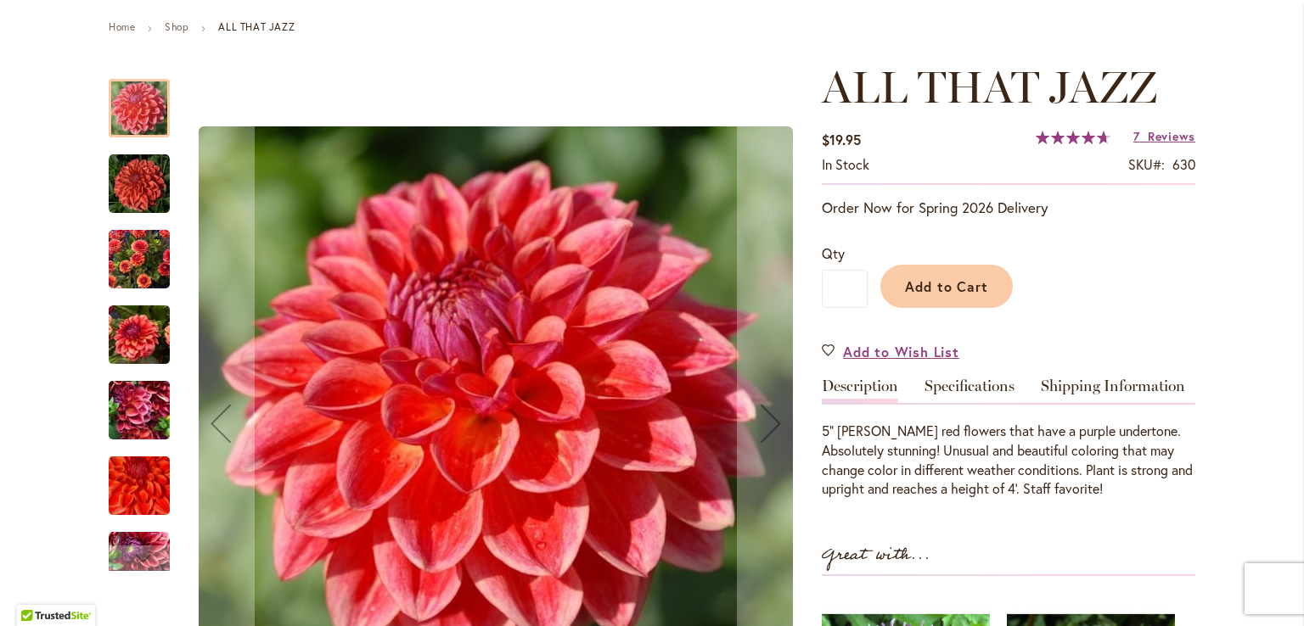
scroll to position [0, 0]
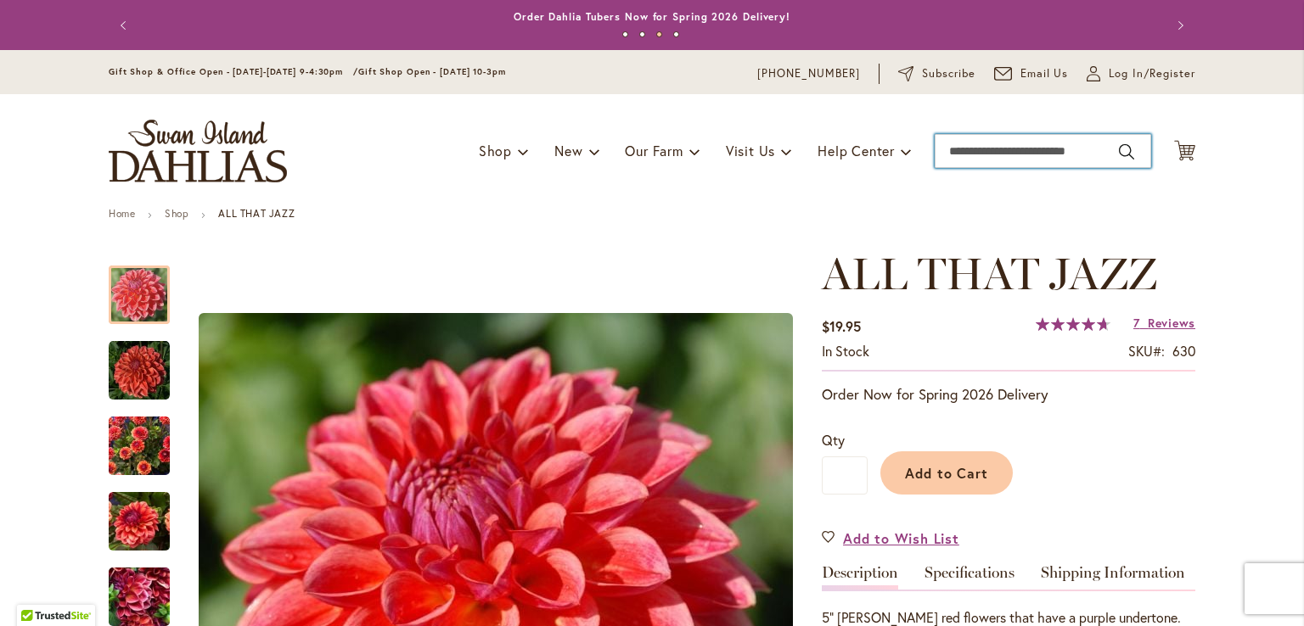
click at [1005, 153] on input "Search" at bounding box center [1043, 151] width 216 height 34
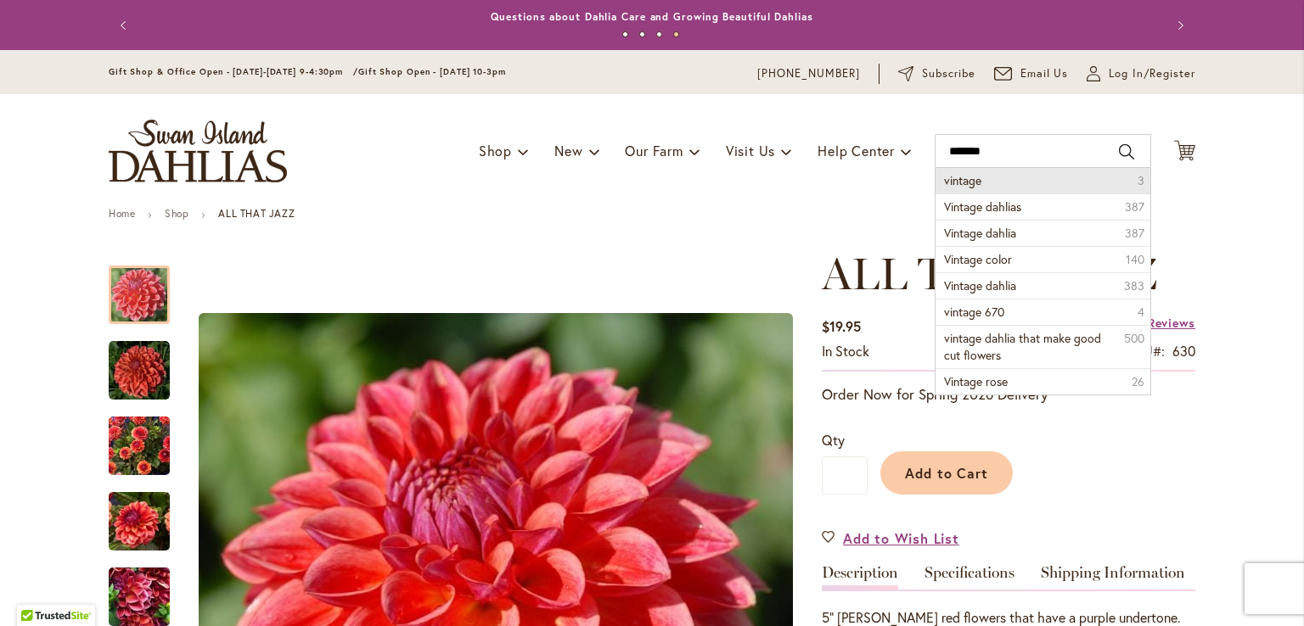
click at [1003, 188] on li "vintage 3" at bounding box center [1042, 180] width 215 height 25
type input "*******"
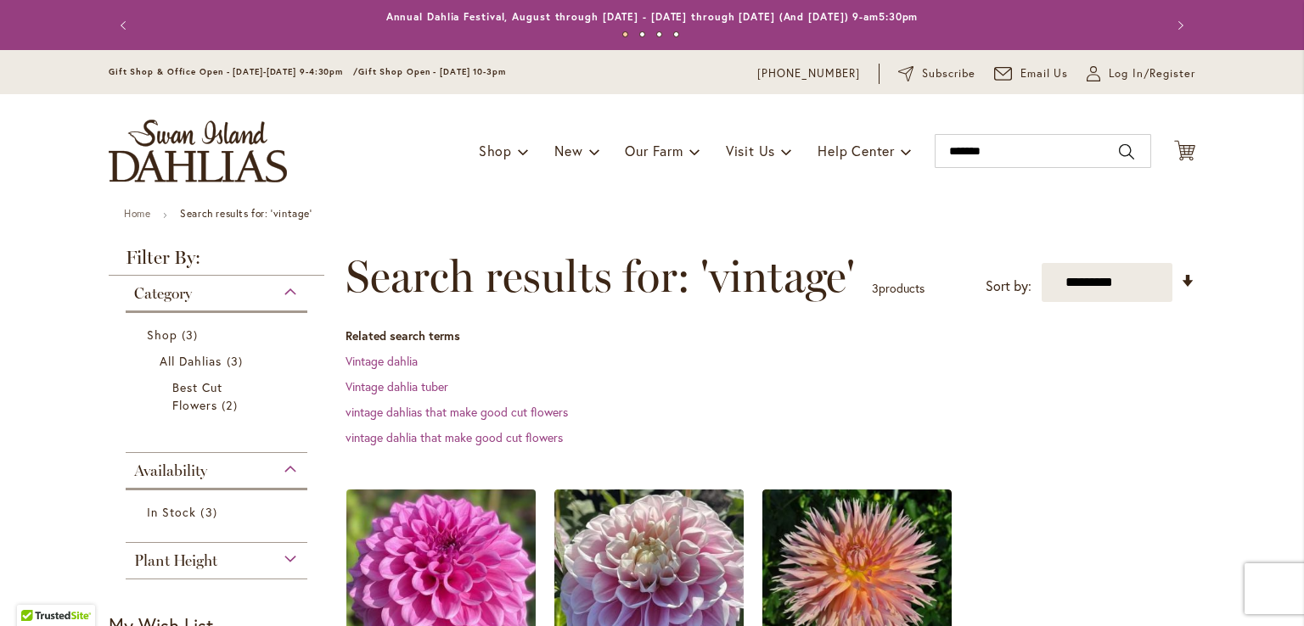
click at [413, 563] on img at bounding box center [441, 584] width 199 height 199
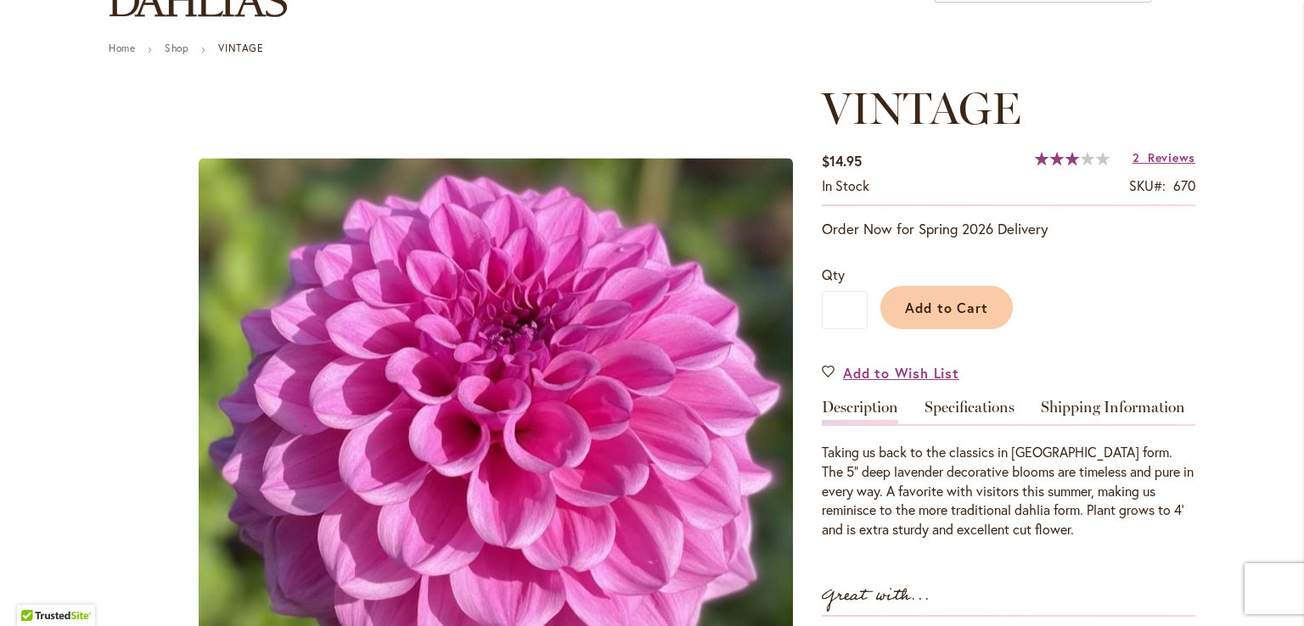
scroll to position [170, 0]
